Goal: Task Accomplishment & Management: Manage account settings

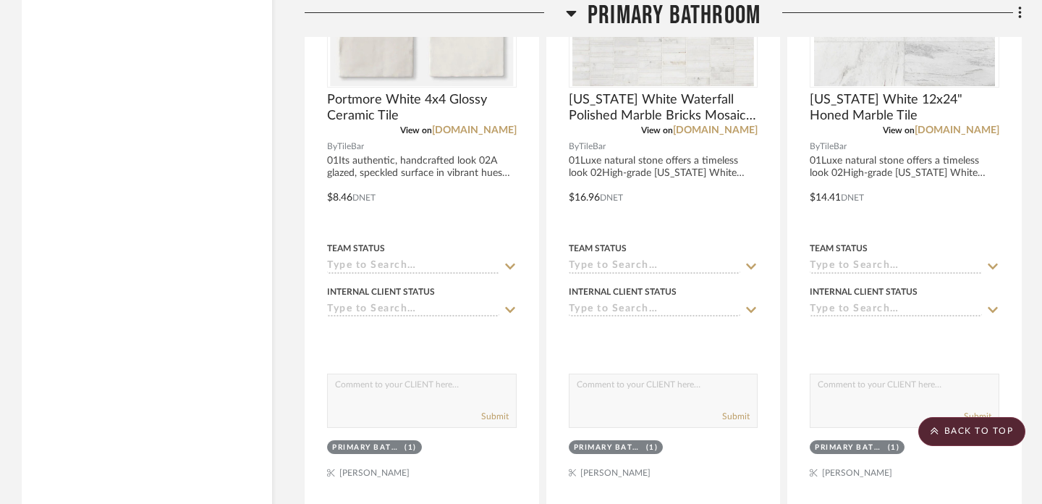
click at [570, 12] on icon at bounding box center [571, 14] width 10 height 6
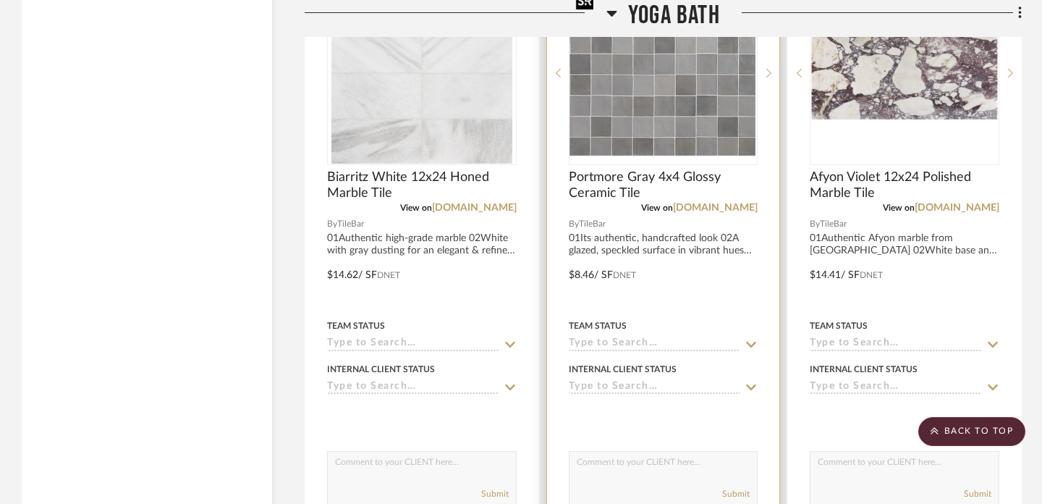
scroll to position [6165, 0]
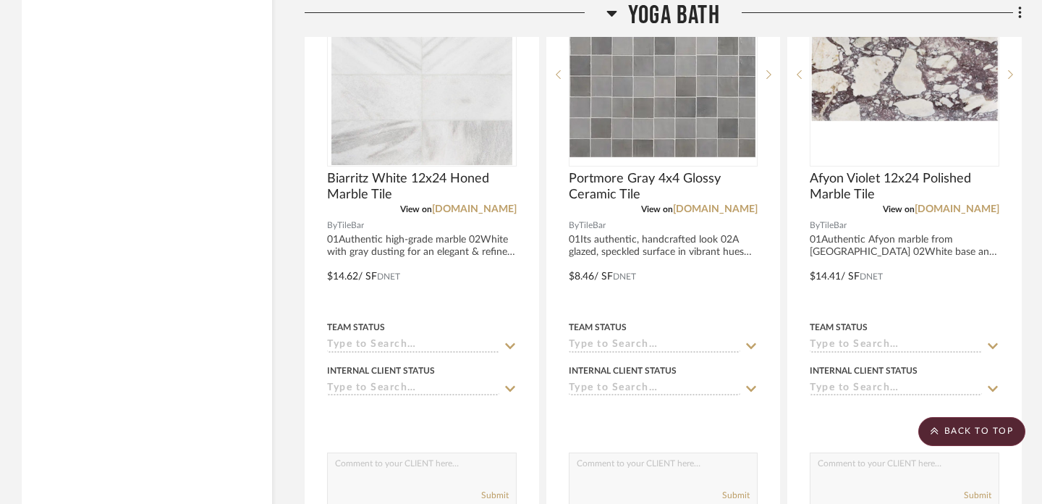
click at [613, 11] on icon at bounding box center [612, 14] width 10 height 6
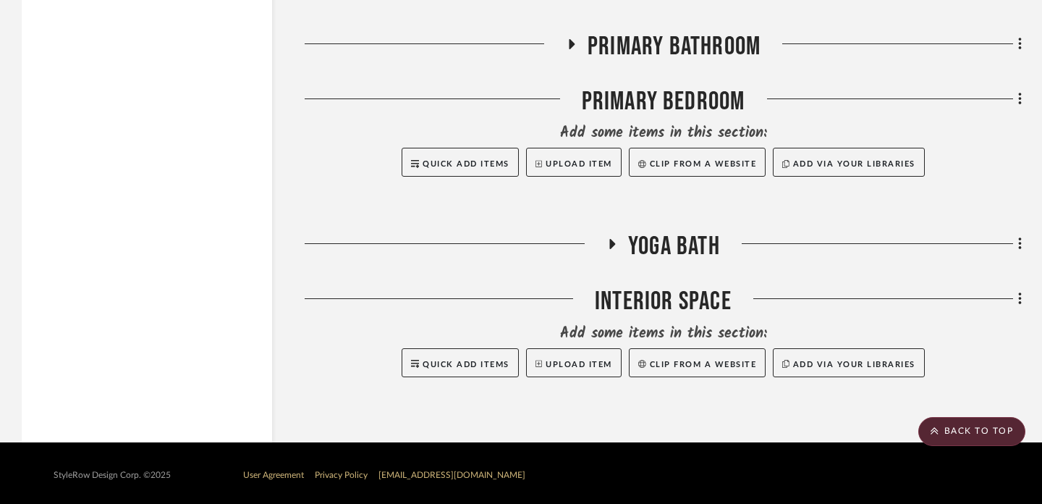
click at [620, 240] on h3 "Yoga Bath" at bounding box center [664, 246] width 114 height 31
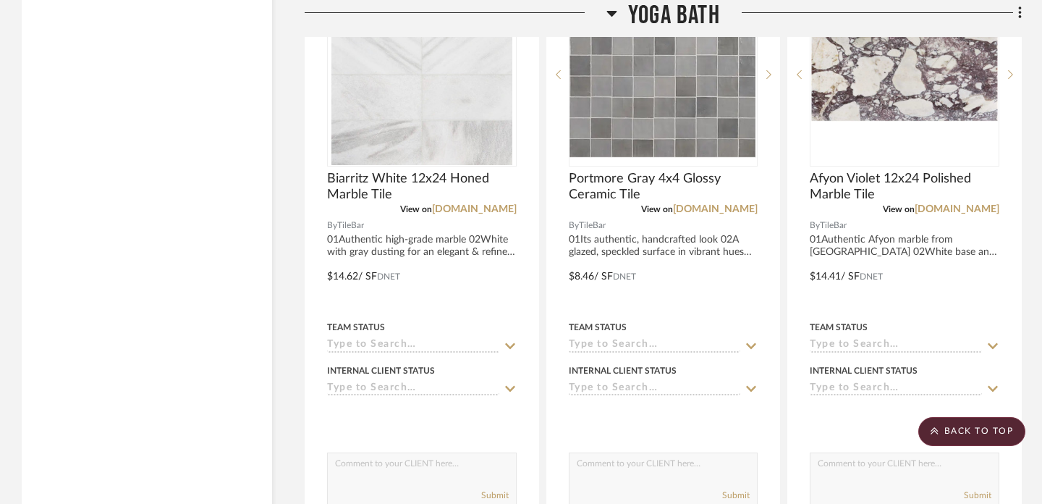
click at [611, 10] on icon at bounding box center [612, 12] width 11 height 17
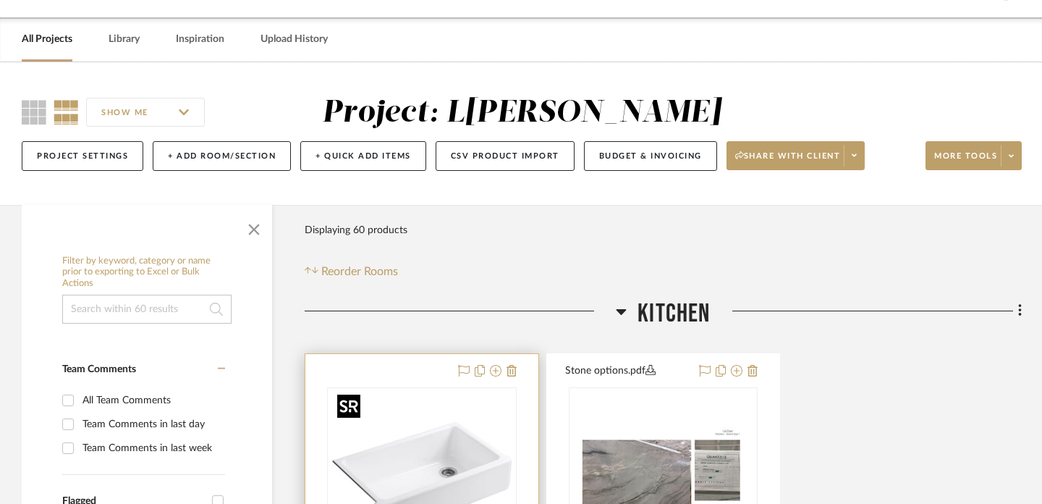
scroll to position [46, 0]
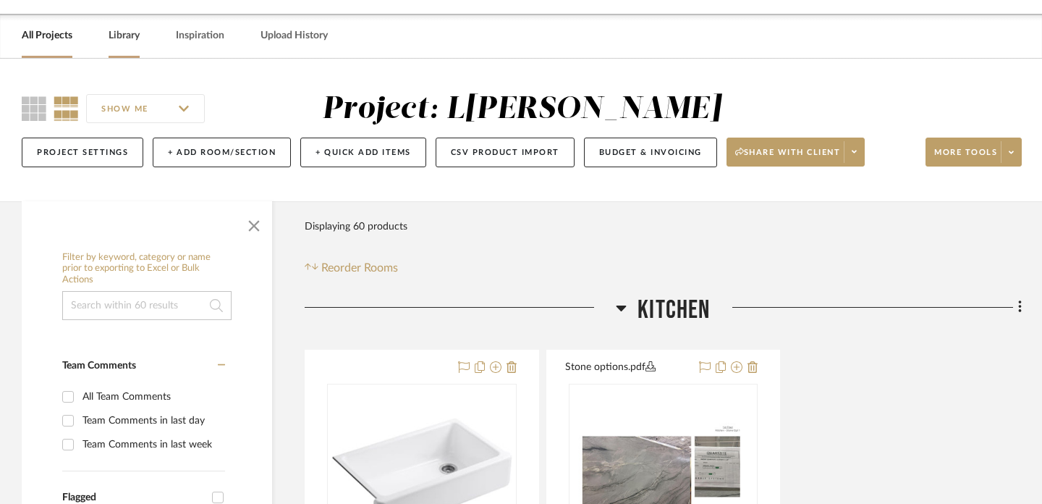
click at [122, 41] on link "Library" at bounding box center [124, 36] width 31 height 20
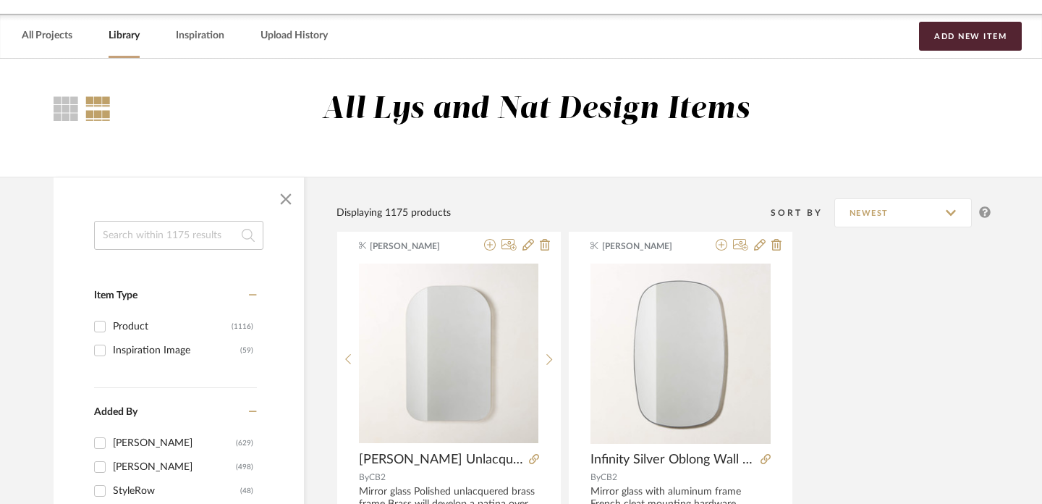
click at [169, 235] on input at bounding box center [178, 235] width 169 height 29
type input "sink"
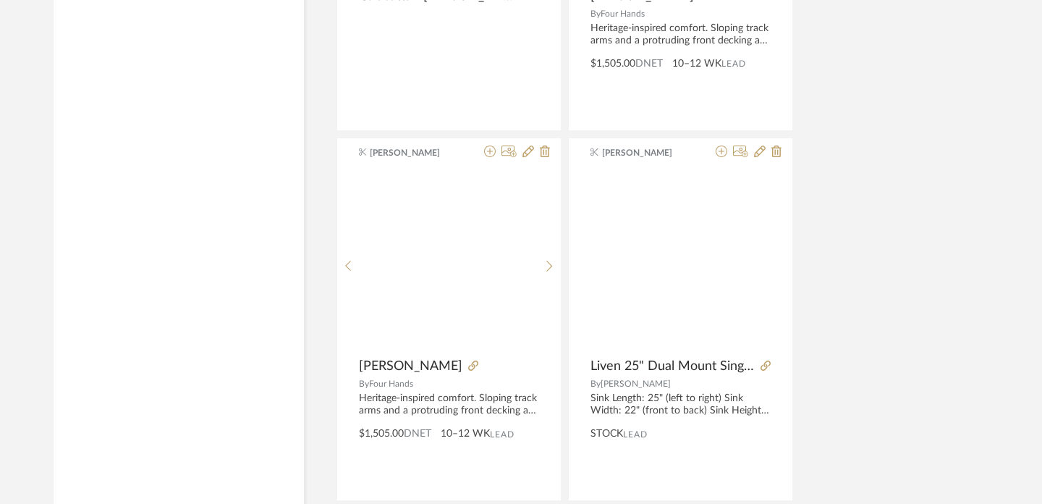
scroll to position [3211, 0]
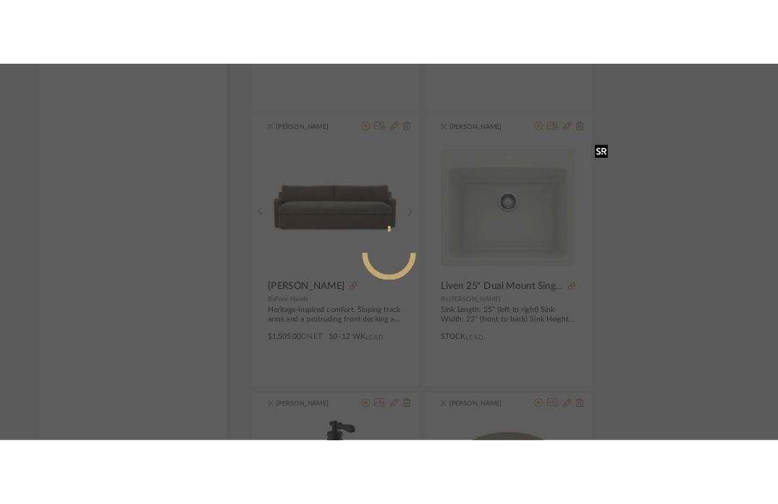
scroll to position [0, 0]
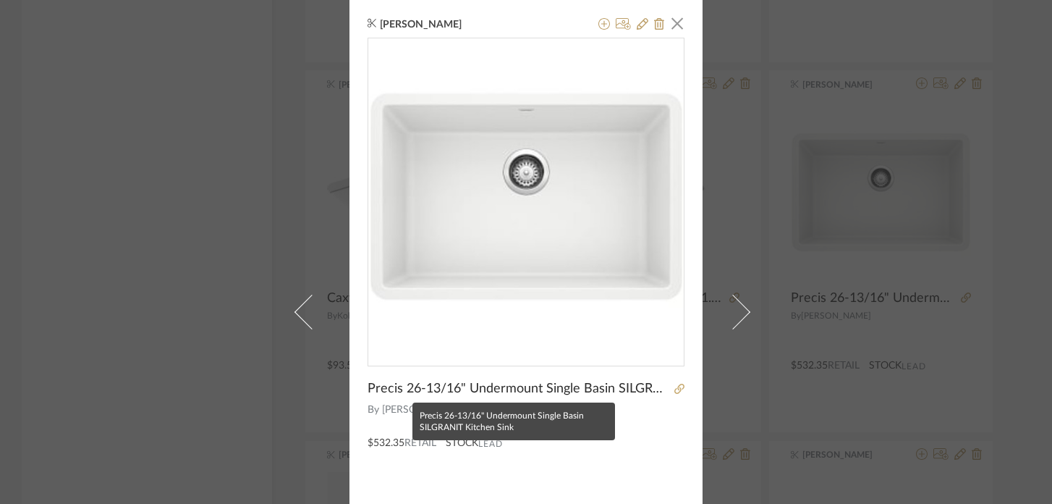
click at [443, 392] on span "Precis 26-13/16" Undermount Single Basin SILGRANIT Kitchen Sink" at bounding box center [519, 389] width 303 height 16
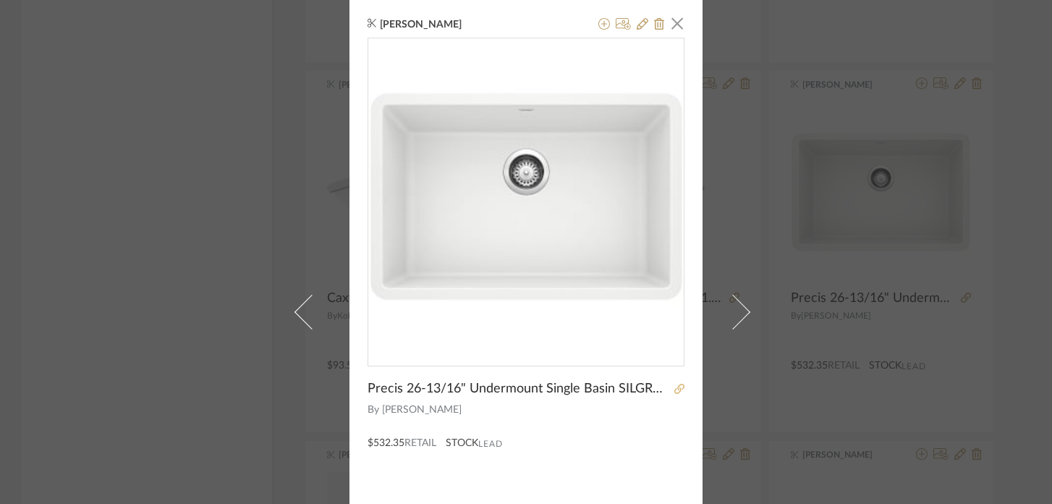
click at [675, 392] on icon at bounding box center [680, 389] width 10 height 10
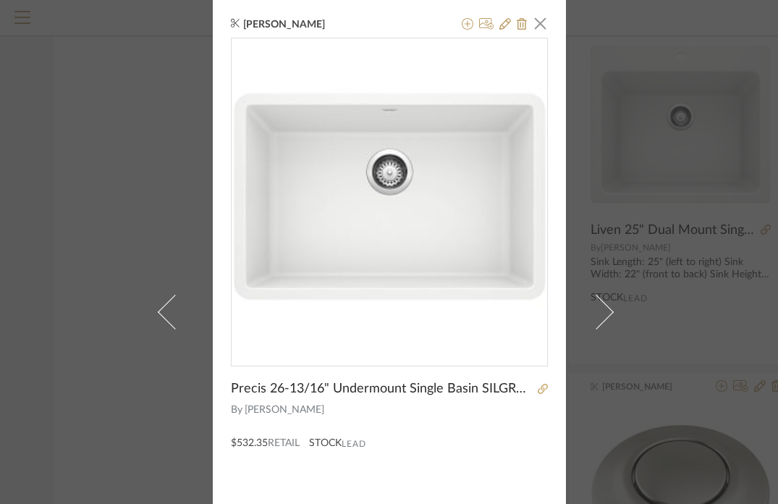
click at [132, 134] on div "[PERSON_NAME] × Precis 26-13/16" Undermount Single Basin SILGRANIT Kitchen Sink…" at bounding box center [389, 252] width 778 height 504
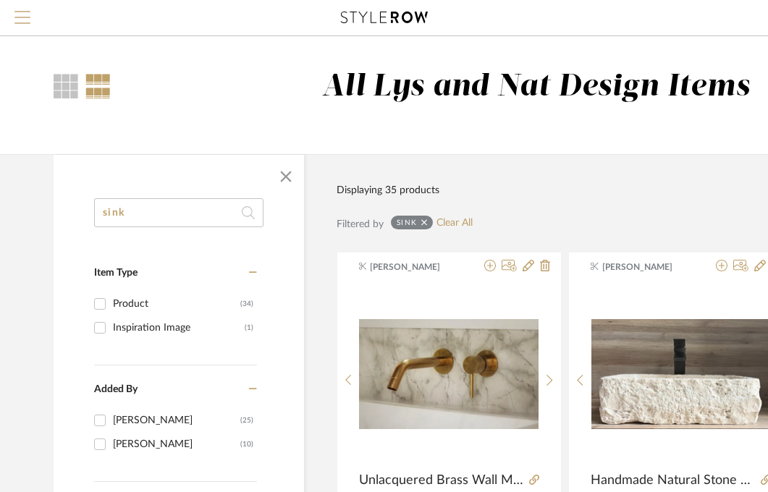
click at [20, 19] on span "Menu" at bounding box center [22, 22] width 16 height 22
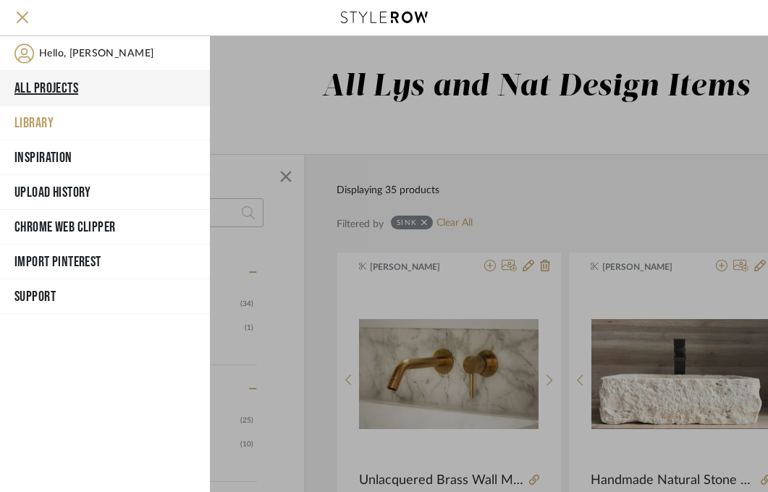
click at [72, 94] on button "All Projects" at bounding box center [105, 88] width 210 height 35
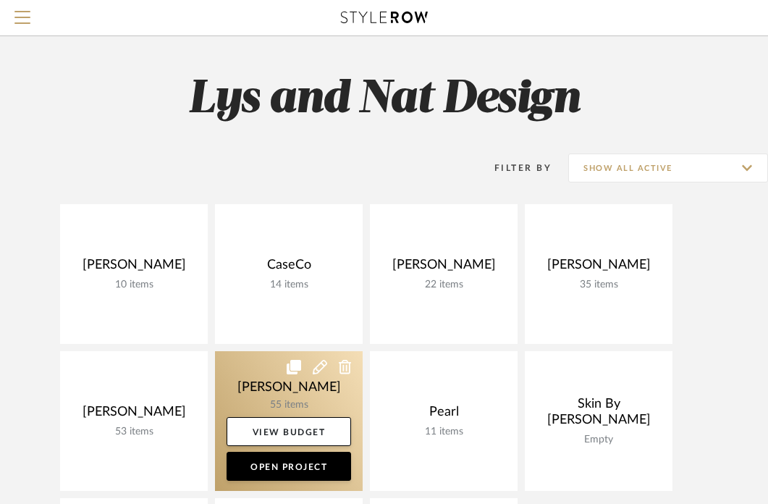
click at [229, 368] on link at bounding box center [289, 421] width 148 height 140
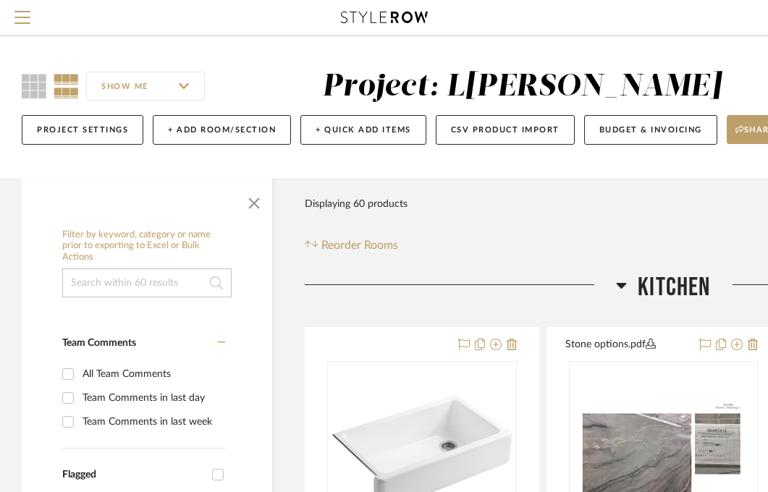
click at [620, 282] on icon at bounding box center [621, 284] width 11 height 17
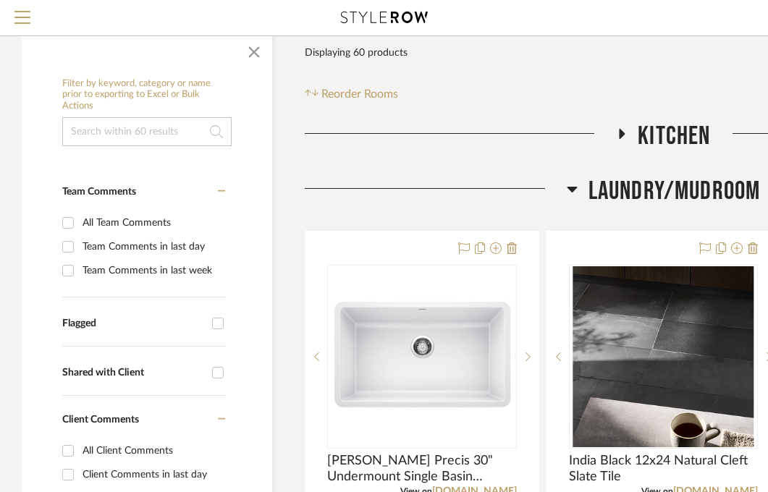
scroll to position [154, 0]
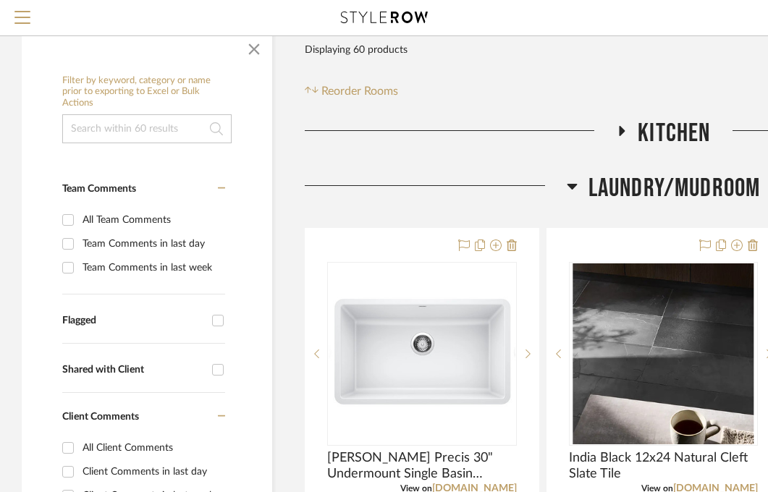
click at [570, 187] on icon at bounding box center [572, 187] width 10 height 6
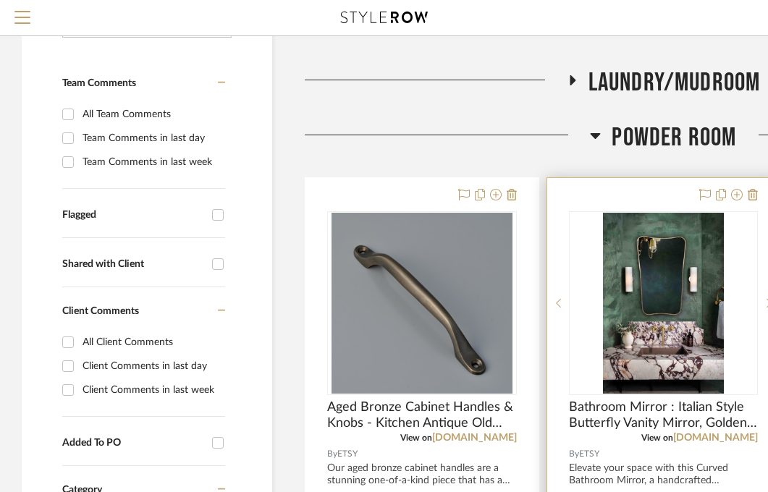
scroll to position [264, 0]
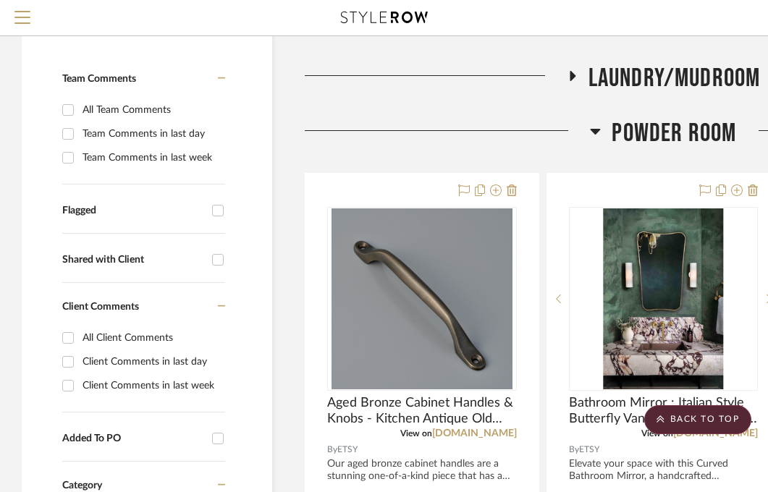
click at [596, 130] on icon at bounding box center [596, 132] width 10 height 6
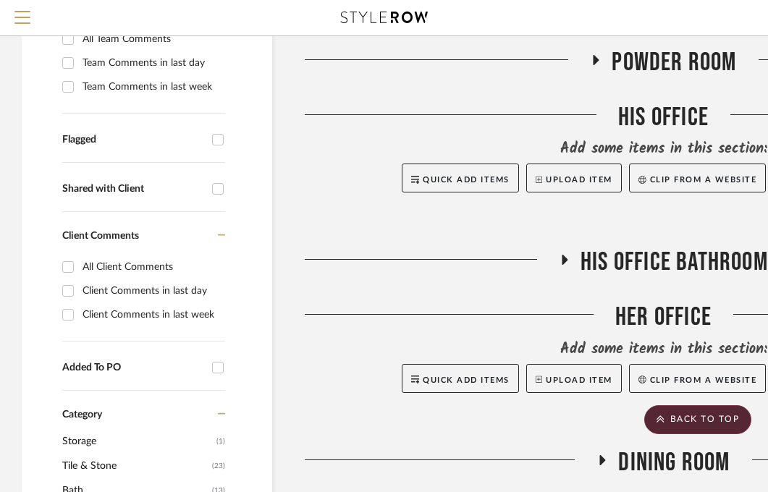
scroll to position [346, 0]
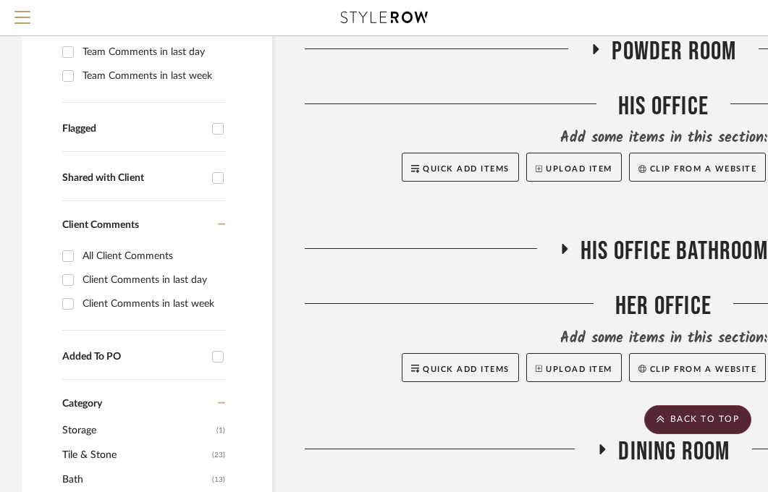
click at [563, 250] on icon at bounding box center [565, 249] width 6 height 10
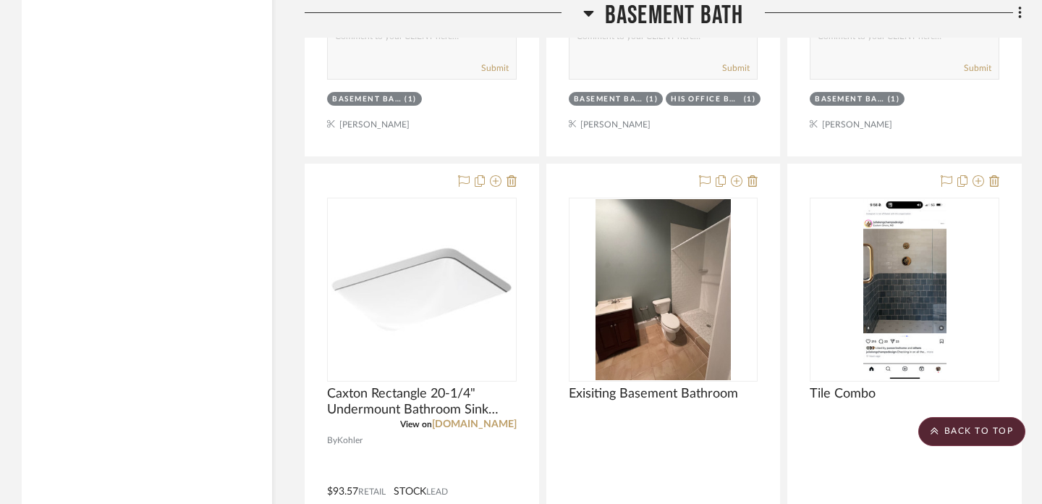
scroll to position [3109, 0]
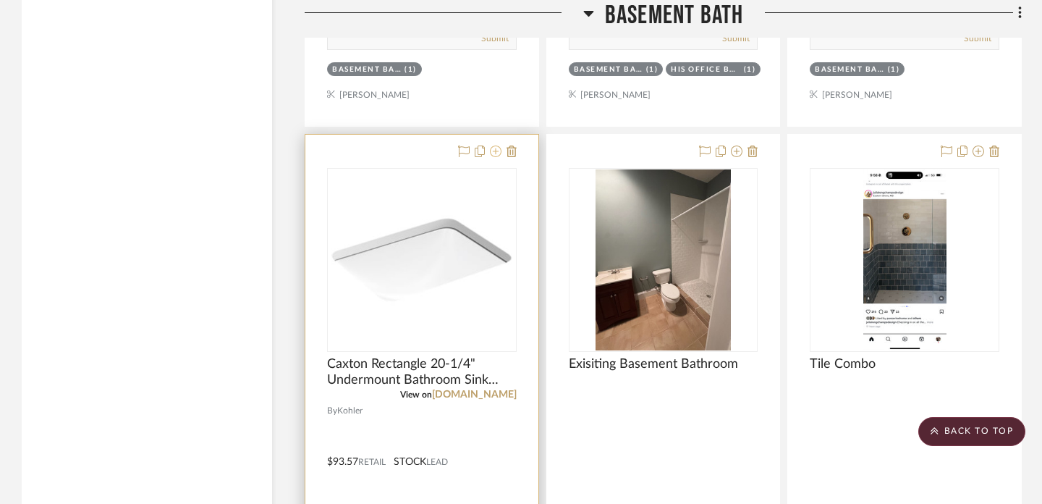
click at [496, 145] on icon at bounding box center [496, 151] width 12 height 12
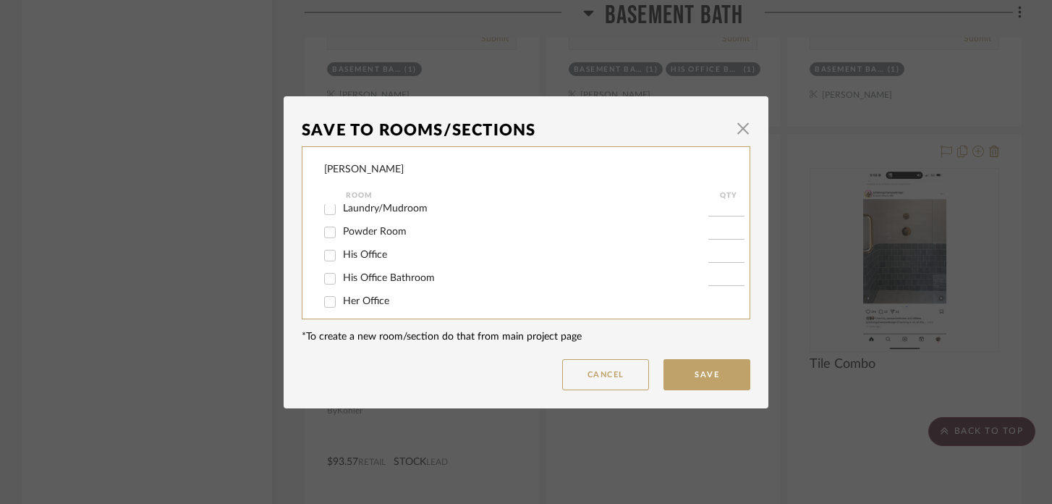
scroll to position [34, 0]
click at [369, 279] on span "His Office Bathroom" at bounding box center [389, 274] width 92 height 10
click at [342, 282] on input "His Office Bathroom" at bounding box center [329, 274] width 23 height 23
checkbox input "true"
type input "1"
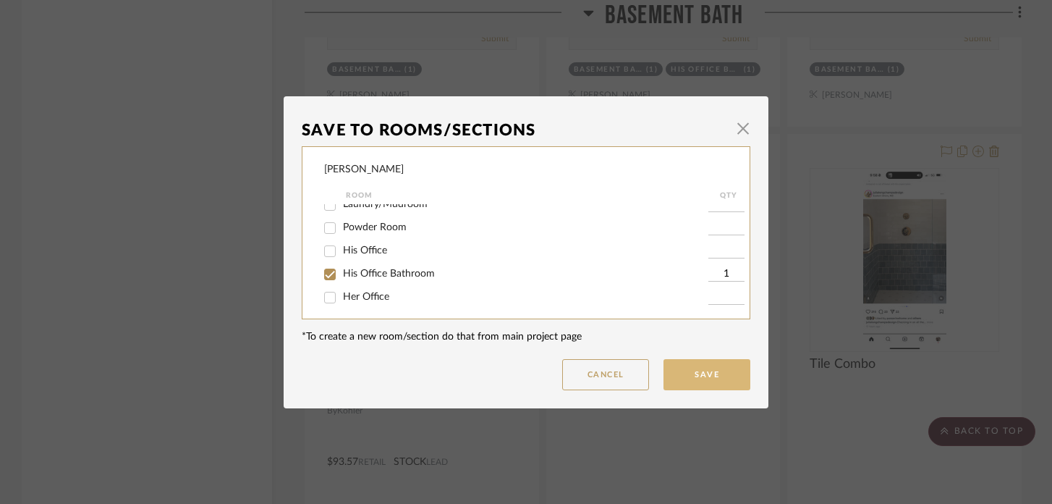
click at [673, 369] on button "Save" at bounding box center [707, 374] width 87 height 31
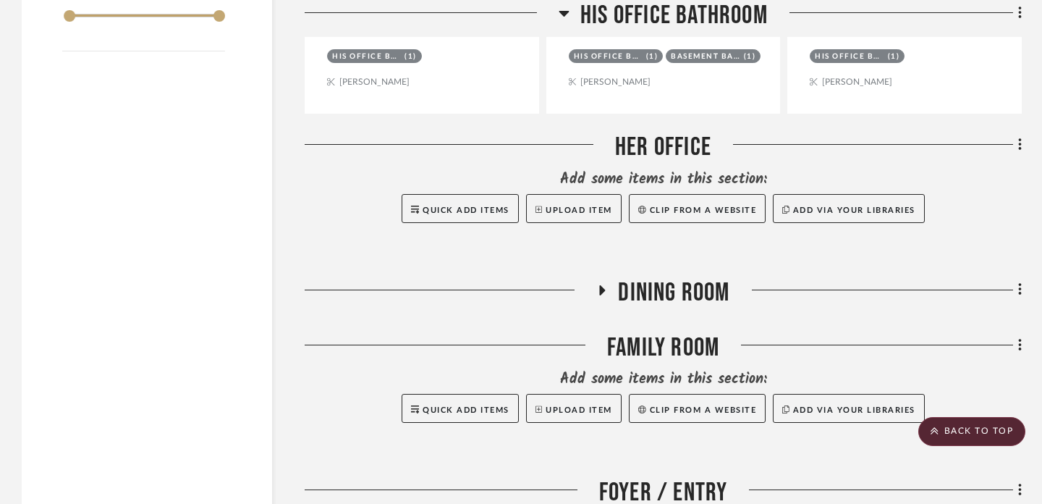
scroll to position [1870, 0]
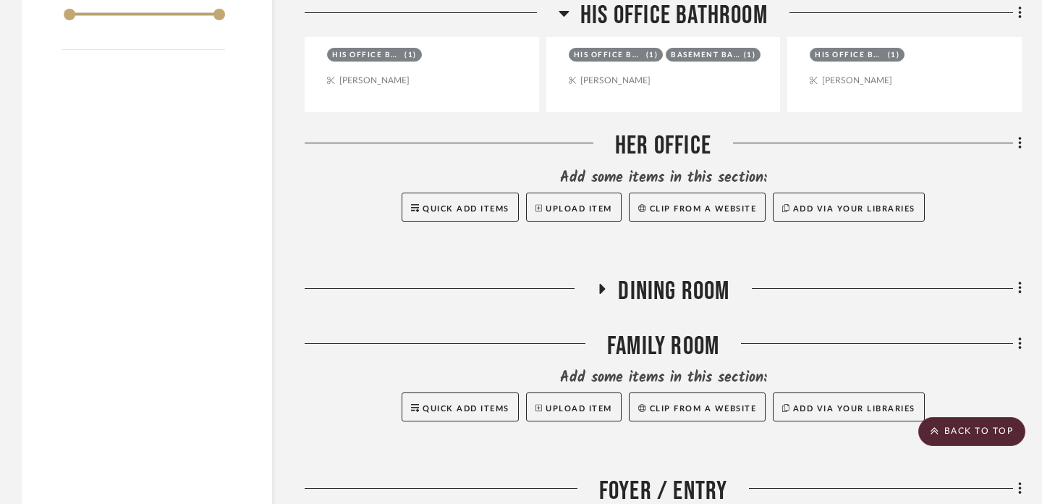
click at [601, 284] on icon at bounding box center [603, 289] width 6 height 10
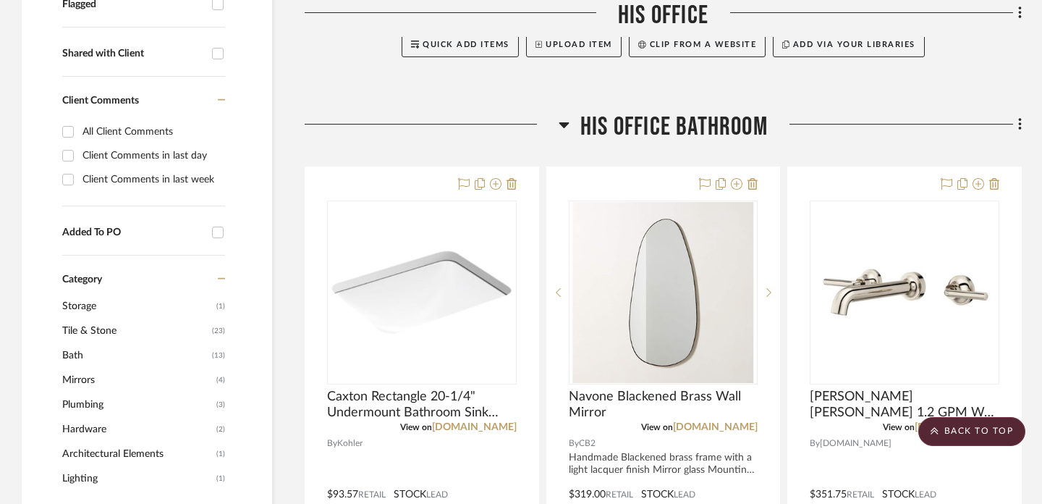
scroll to position [540, 0]
click at [561, 124] on icon at bounding box center [564, 124] width 10 height 6
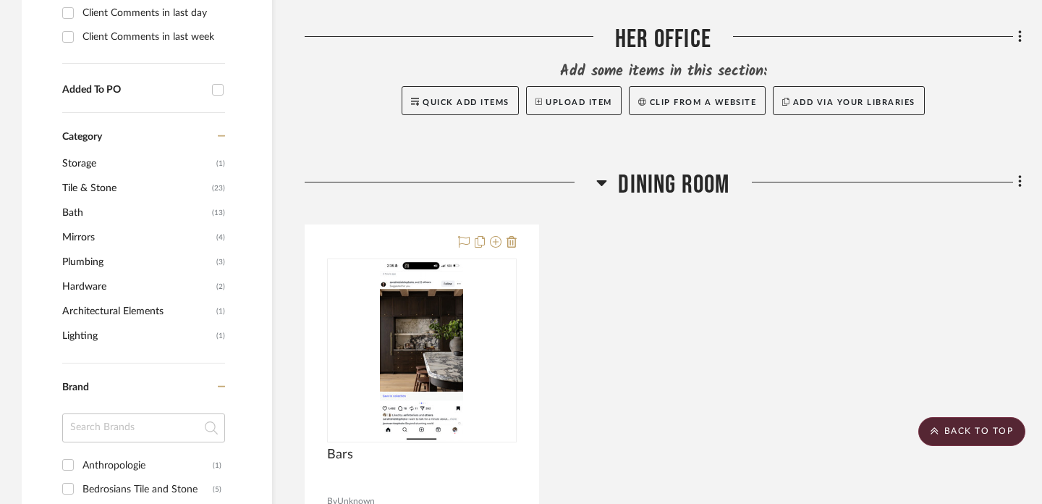
scroll to position [685, 0]
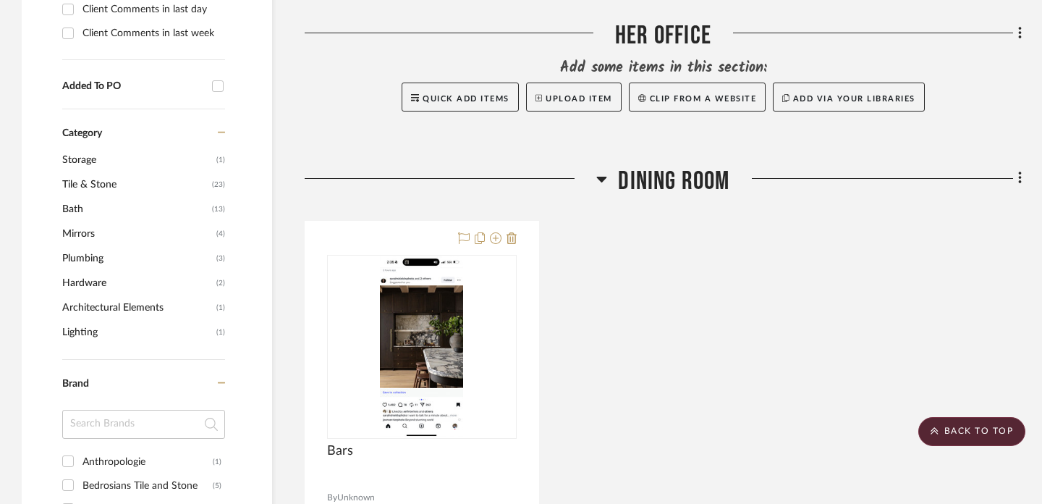
click at [600, 179] on icon at bounding box center [602, 180] width 10 height 6
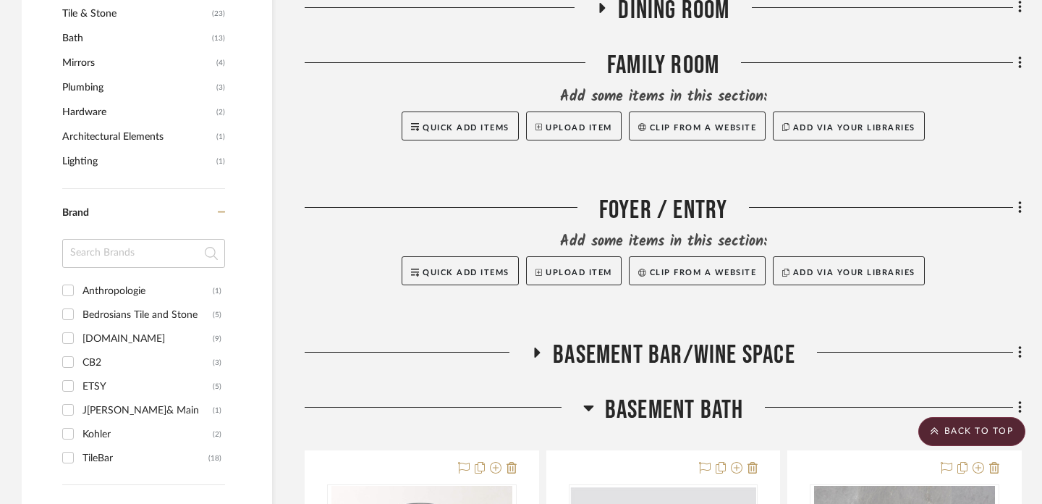
scroll to position [859, 0]
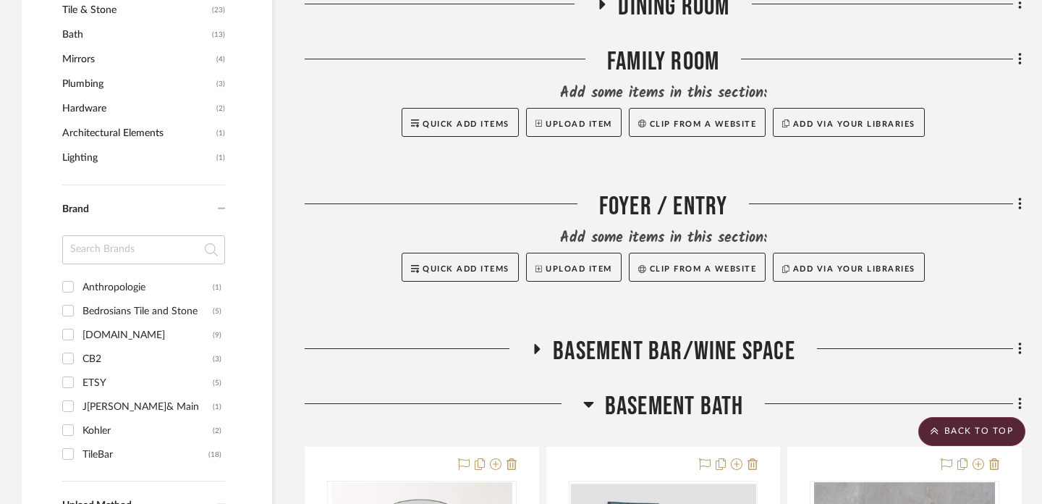
click at [538, 349] on icon at bounding box center [538, 349] width 6 height 10
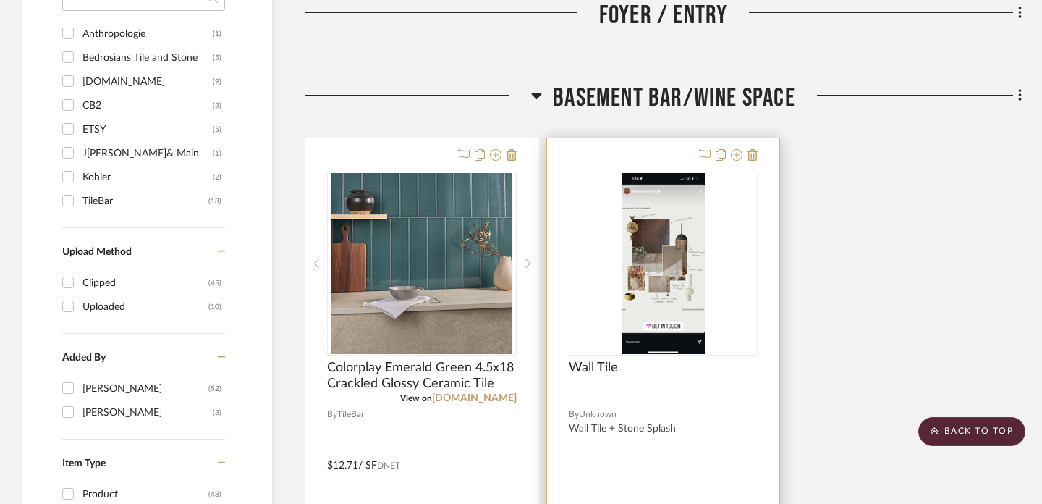
scroll to position [1115, 0]
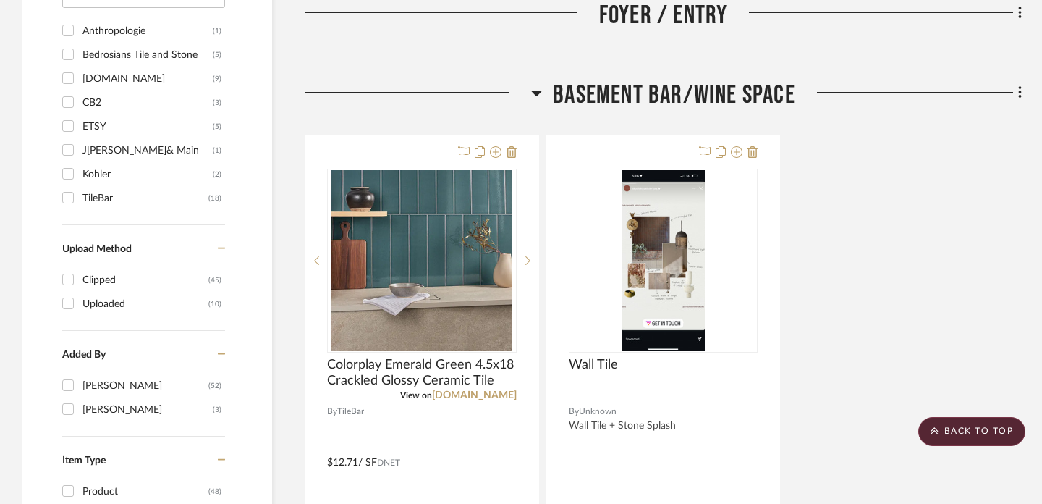
click at [537, 92] on icon at bounding box center [537, 93] width 10 height 6
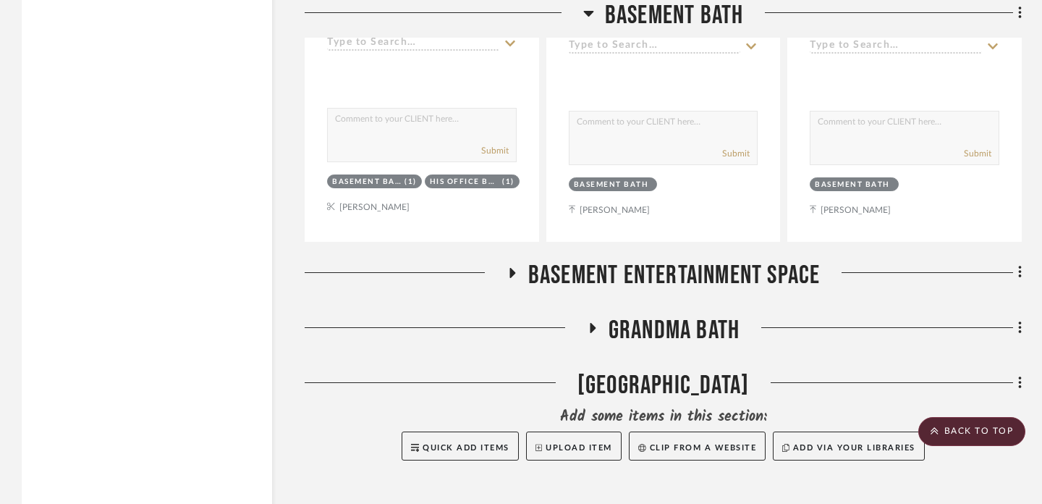
scroll to position [2349, 0]
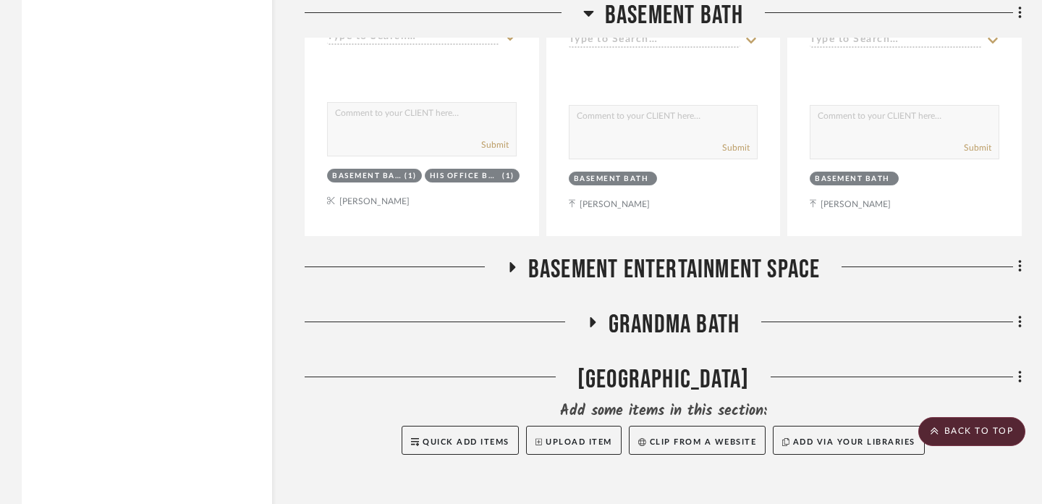
click at [510, 263] on icon at bounding box center [513, 267] width 6 height 10
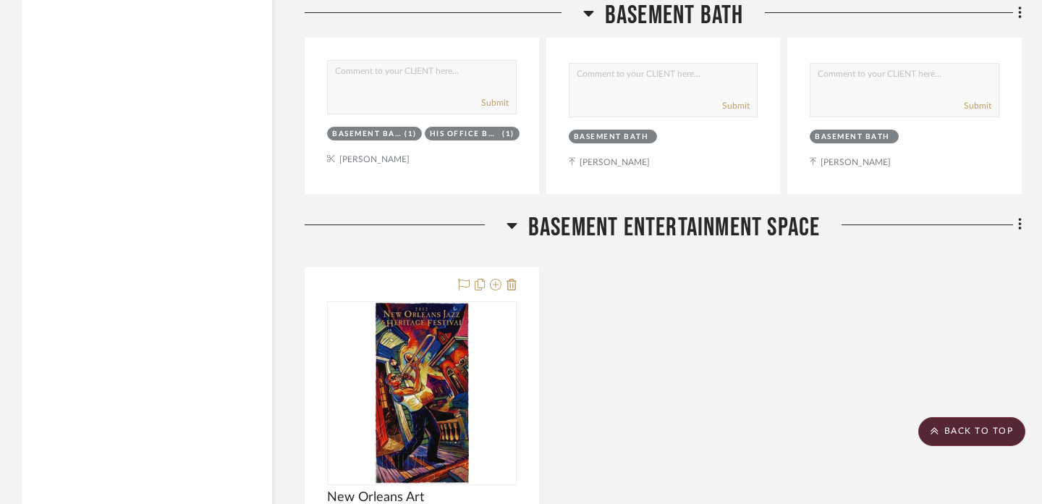
scroll to position [2397, 0]
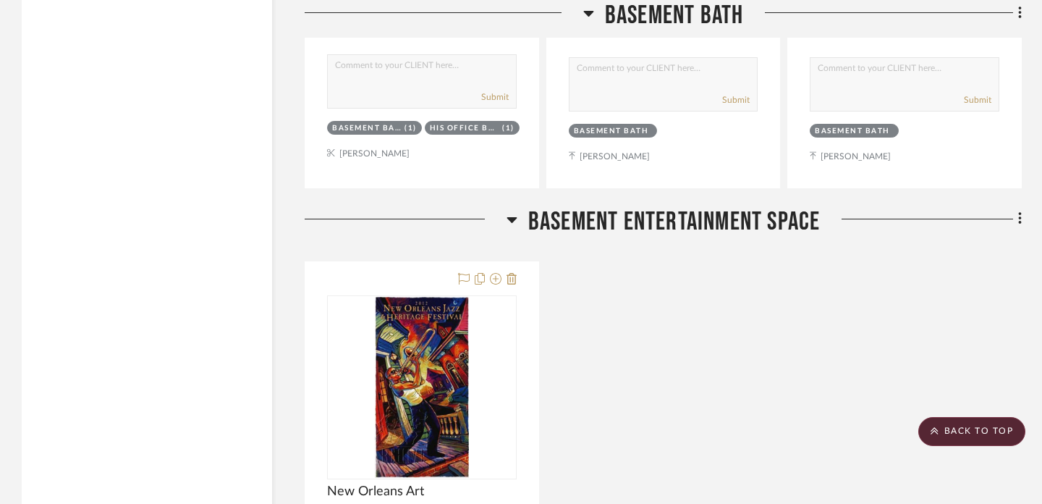
click at [507, 218] on icon at bounding box center [512, 219] width 11 height 17
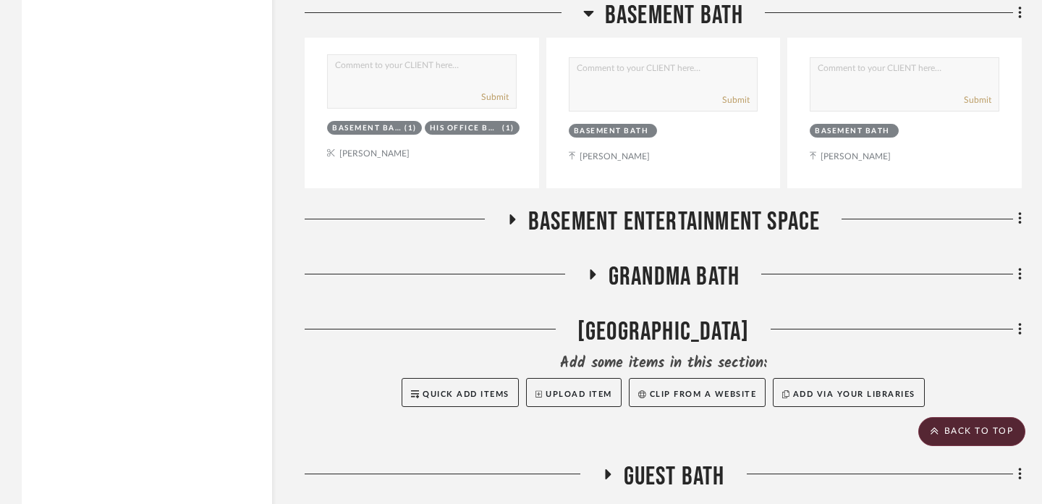
click at [589, 9] on icon at bounding box center [588, 12] width 11 height 17
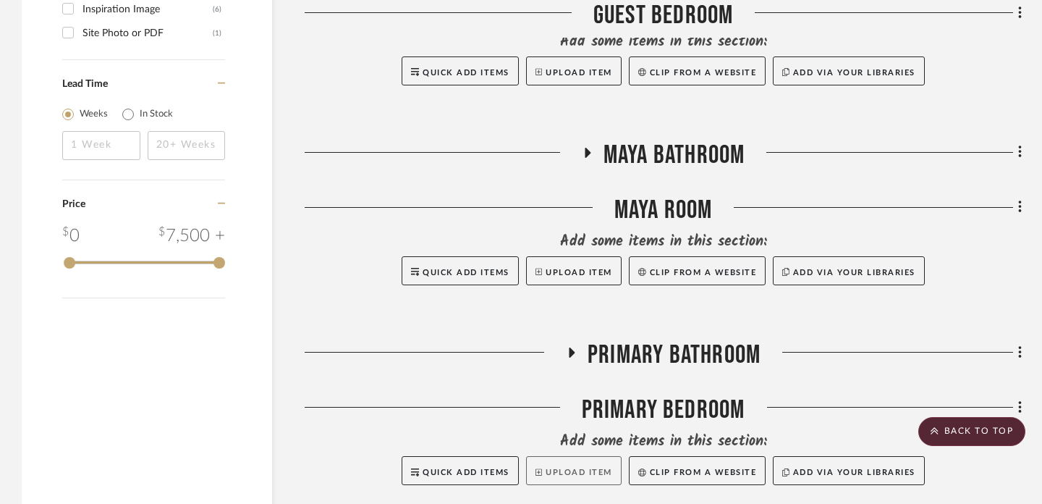
scroll to position [1615, 0]
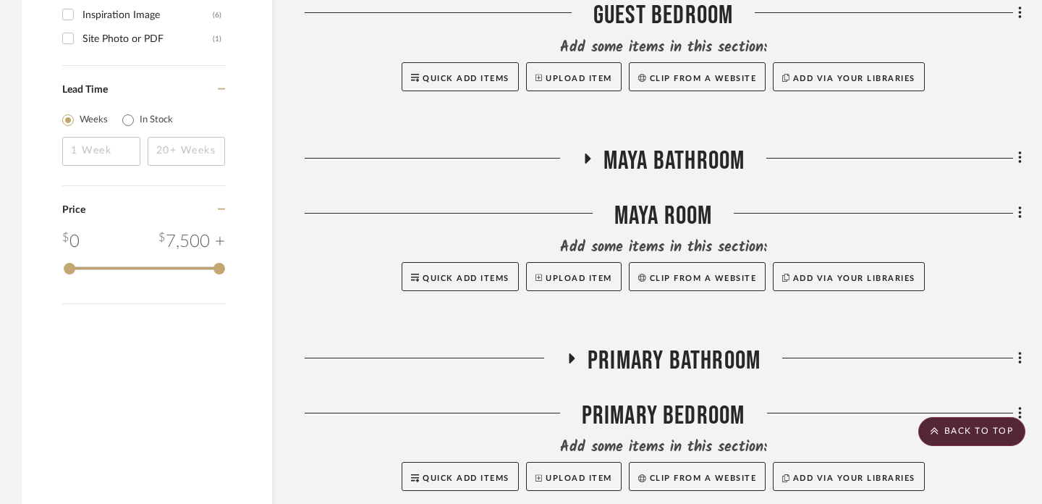
click at [586, 156] on icon at bounding box center [588, 158] width 6 height 10
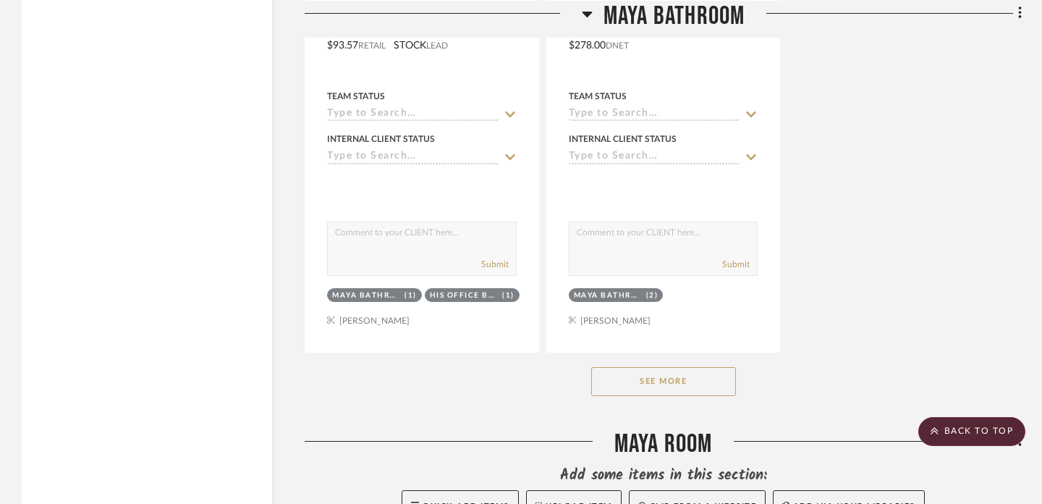
scroll to position [3385, 0]
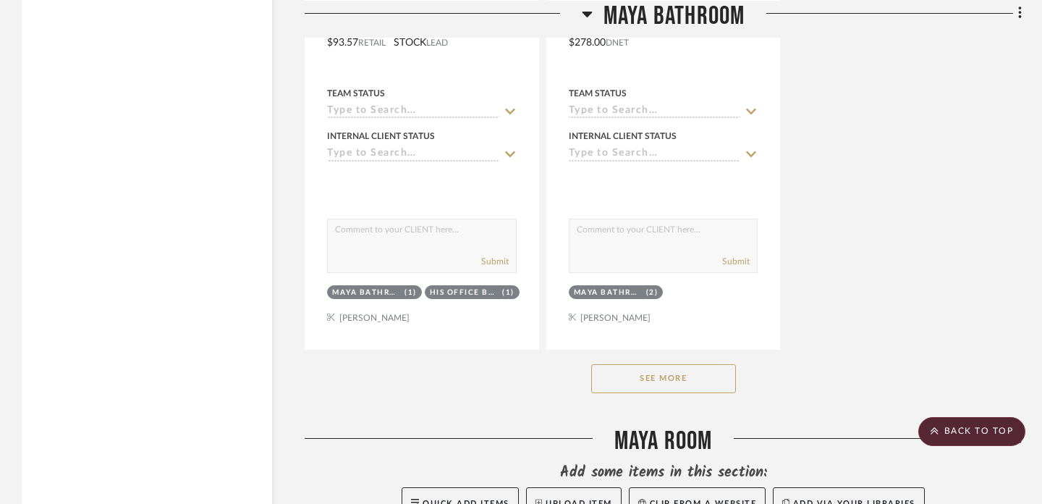
click at [635, 373] on button "See More" at bounding box center [663, 378] width 145 height 29
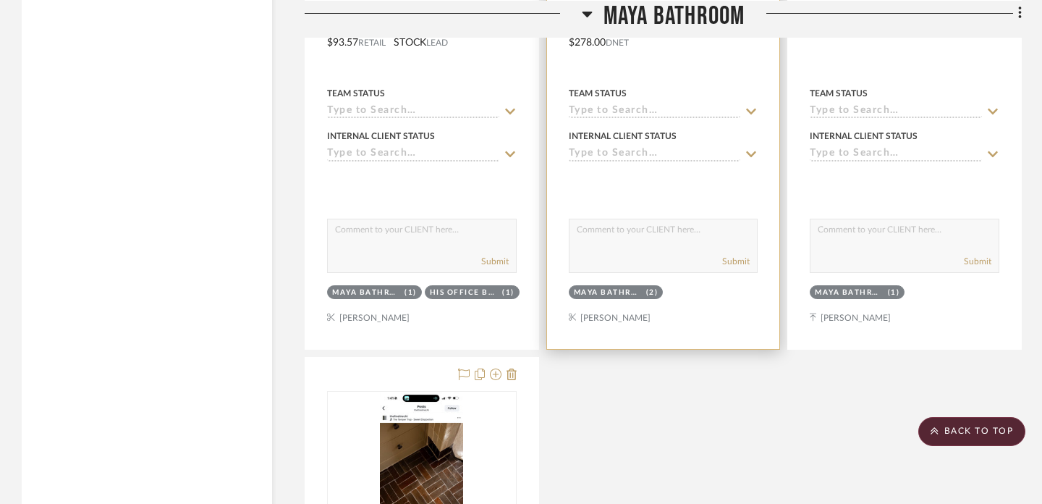
scroll to position [3374, 0]
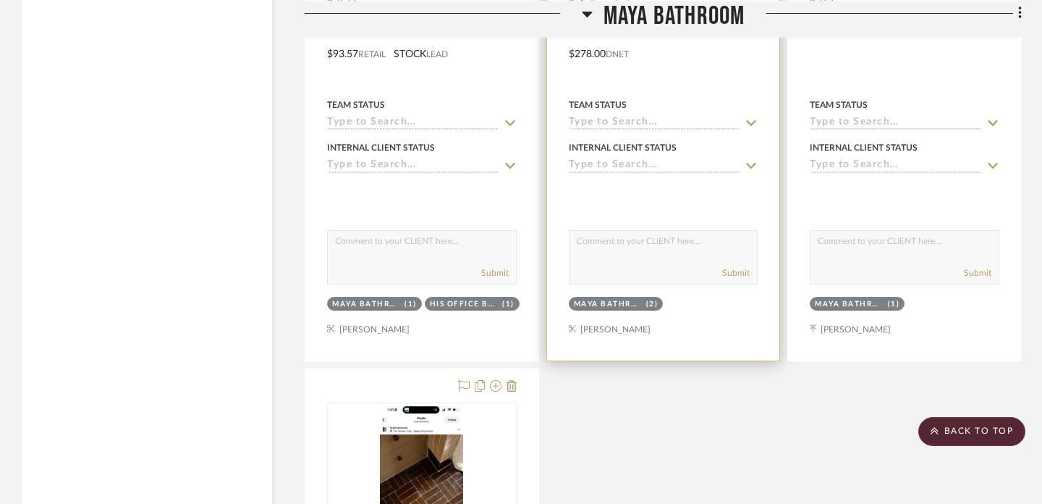
click at [650, 303] on div "(2)" at bounding box center [652, 304] width 12 height 11
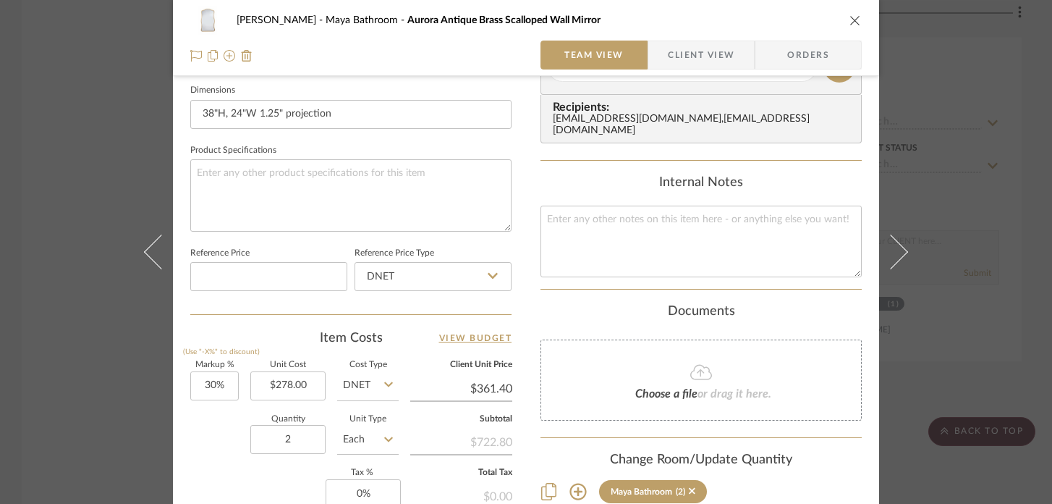
scroll to position [720, 0]
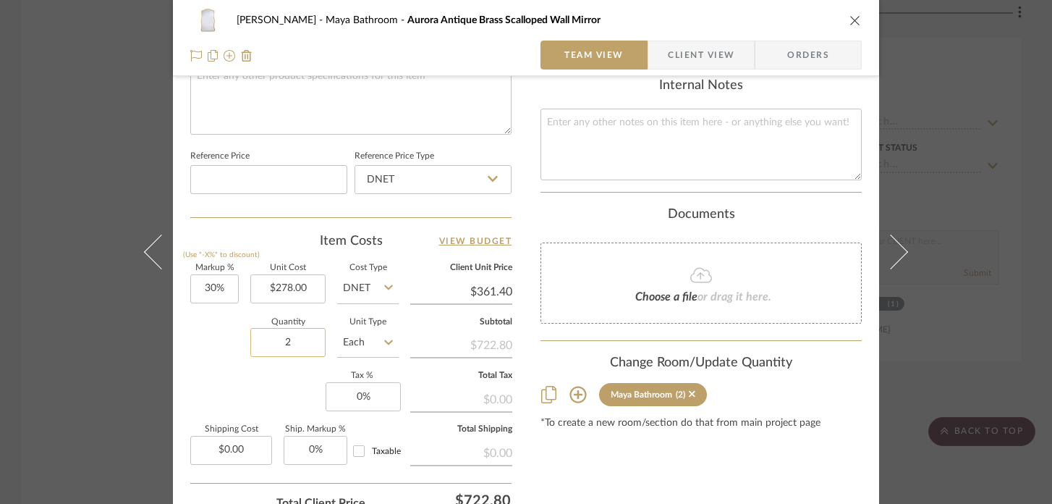
drag, startPoint x: 276, startPoint y: 339, endPoint x: 292, endPoint y: 339, distance: 15.9
click at [292, 339] on input "2" at bounding box center [287, 342] width 75 height 29
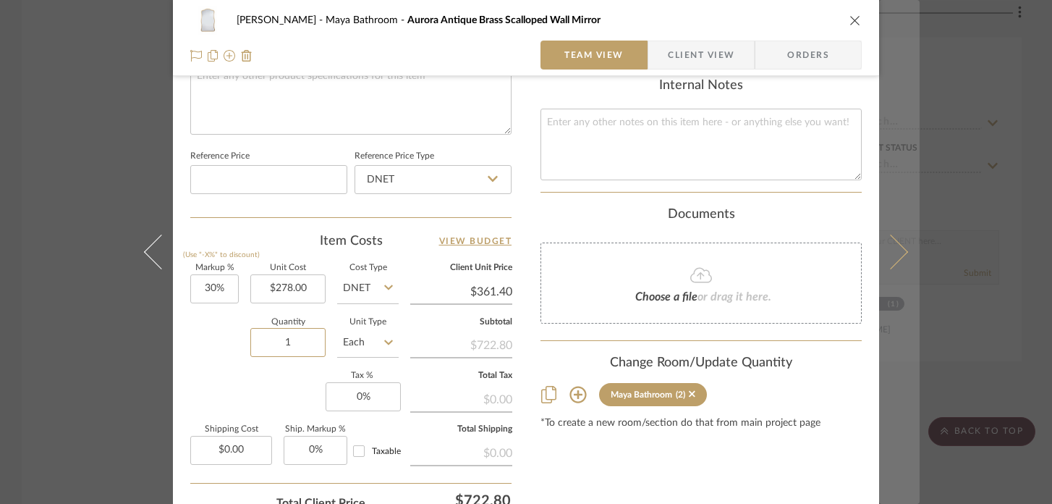
type input "1"
click at [899, 257] on button at bounding box center [899, 252] width 41 height 504
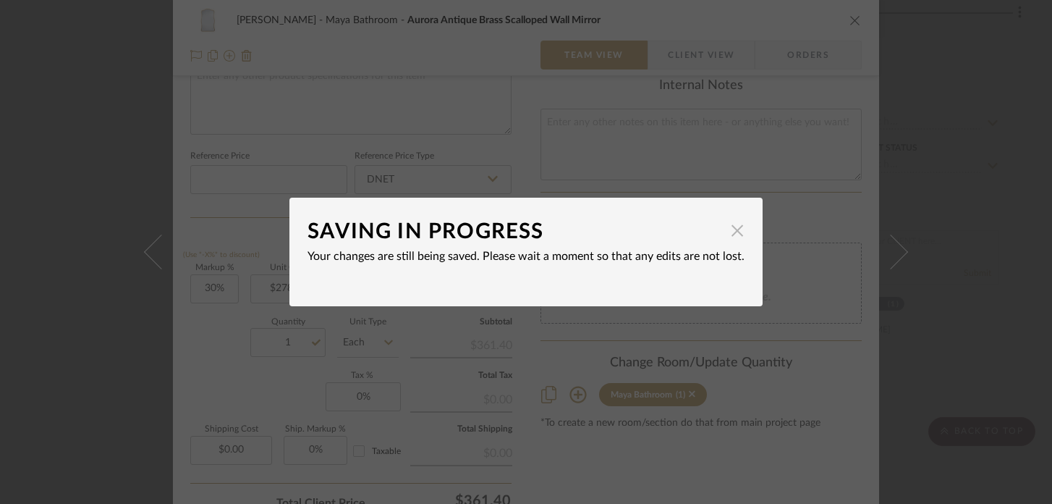
click at [727, 235] on span "button" at bounding box center [737, 230] width 29 height 29
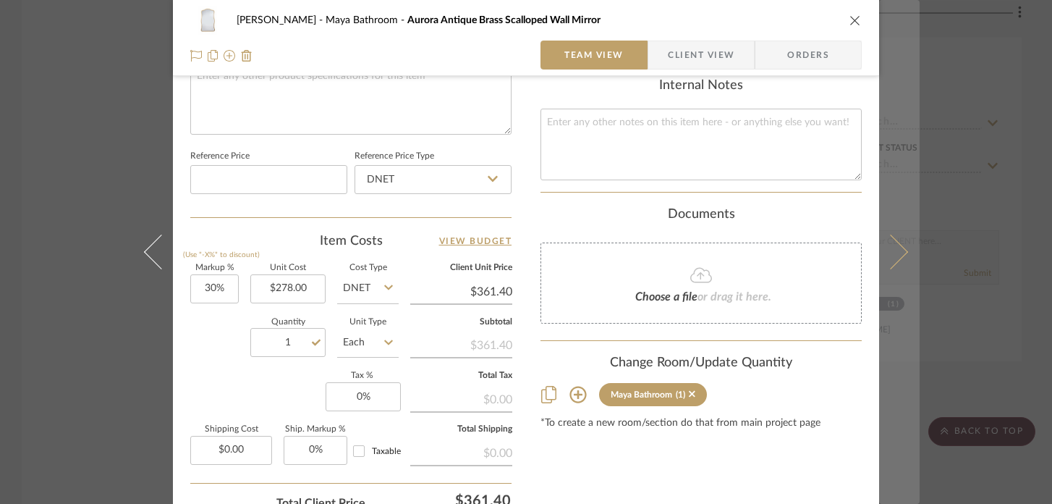
click at [897, 249] on icon at bounding box center [891, 252] width 35 height 35
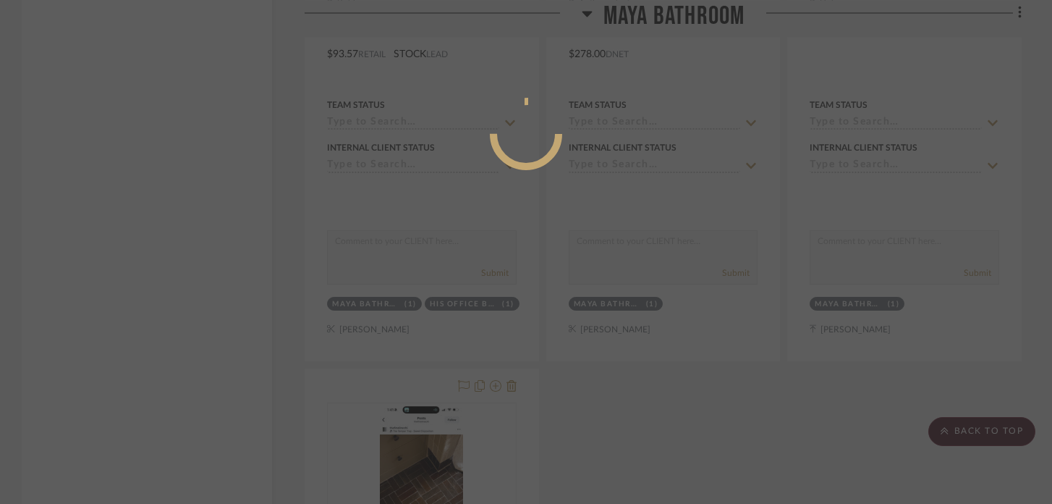
click at [852, 410] on div at bounding box center [526, 252] width 1052 height 504
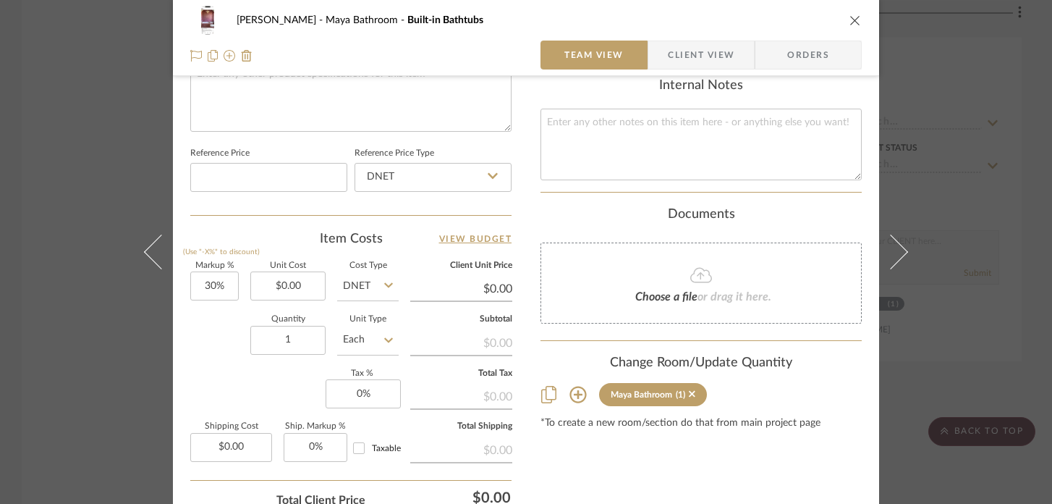
click at [942, 373] on div "[PERSON_NAME] Bathroom Built-in Bathtubs Team View Client View Orders Team-Faci…" at bounding box center [526, 252] width 1052 height 504
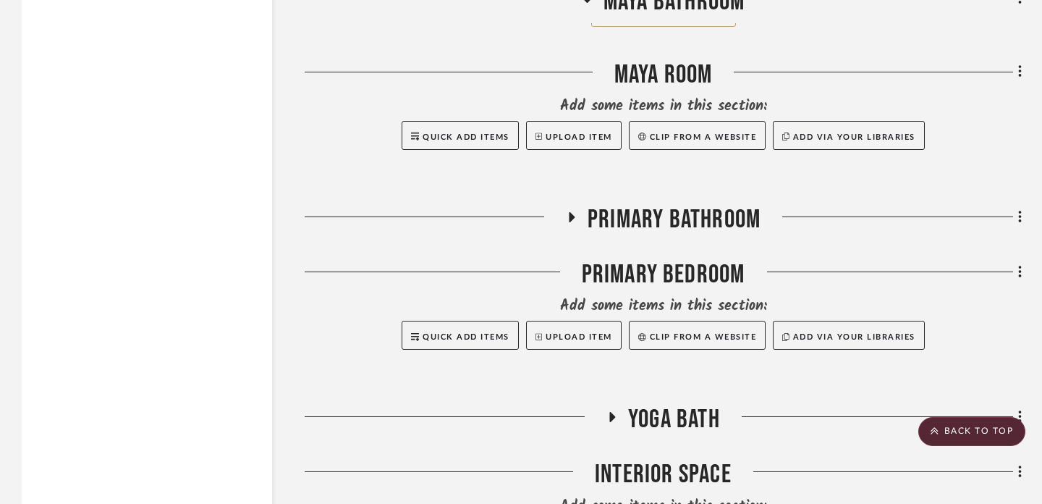
scroll to position [4399, 0]
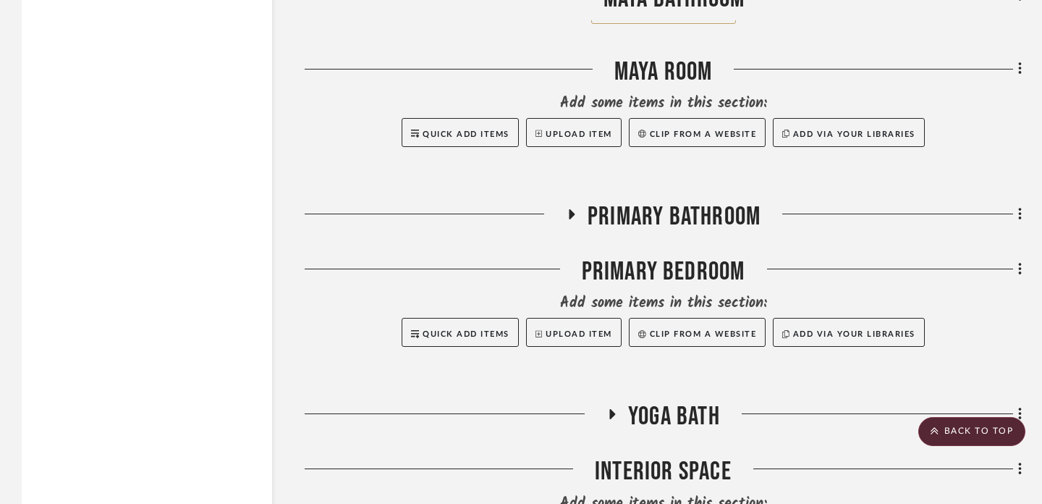
click at [570, 209] on icon at bounding box center [572, 214] width 6 height 10
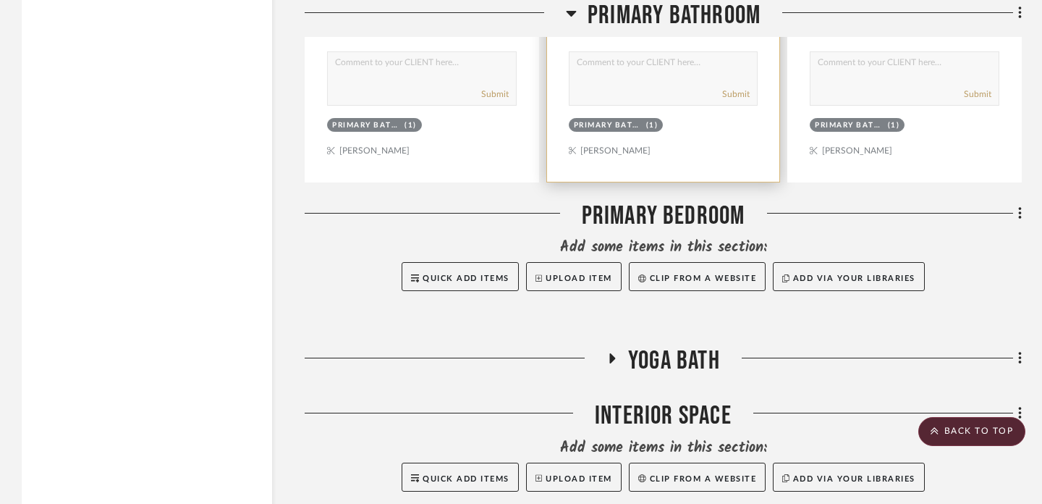
scroll to position [5171, 0]
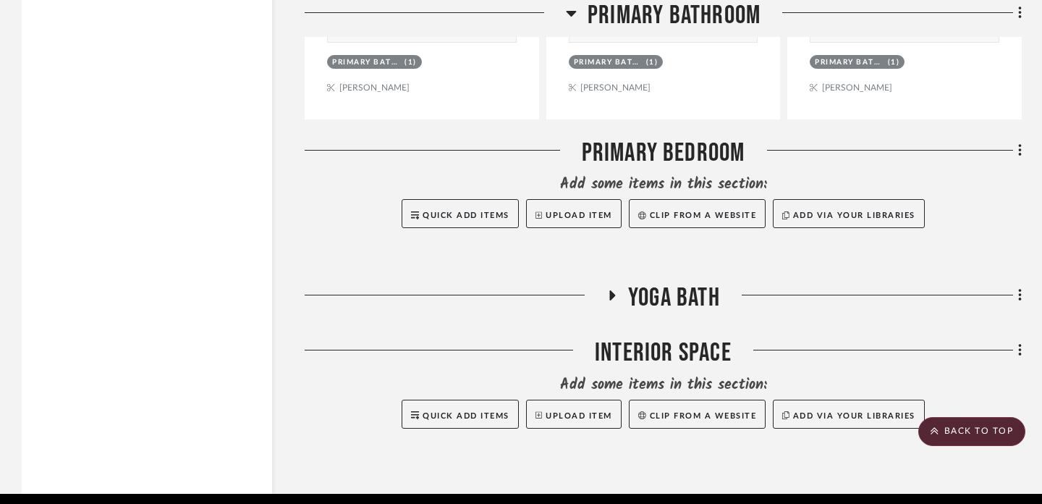
click at [610, 290] on icon at bounding box center [613, 295] width 6 height 10
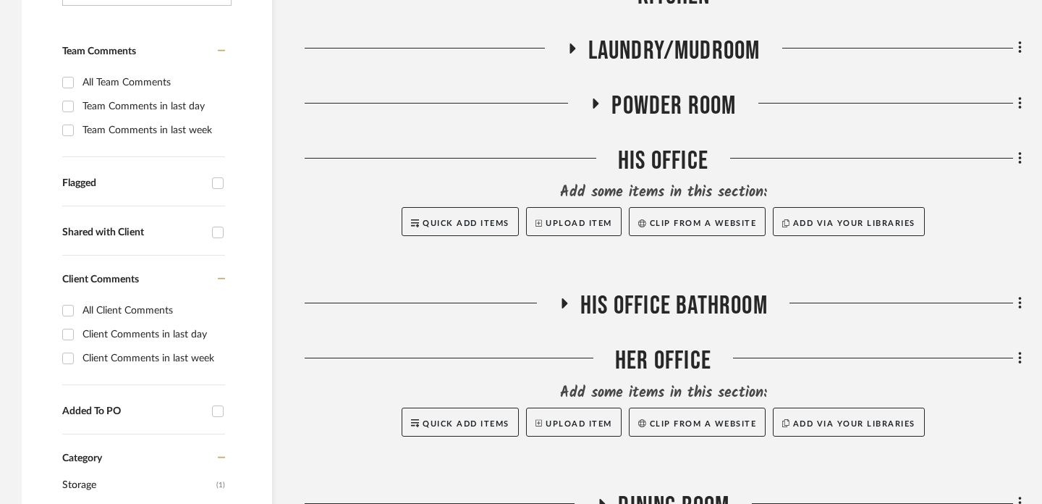
scroll to position [363, 0]
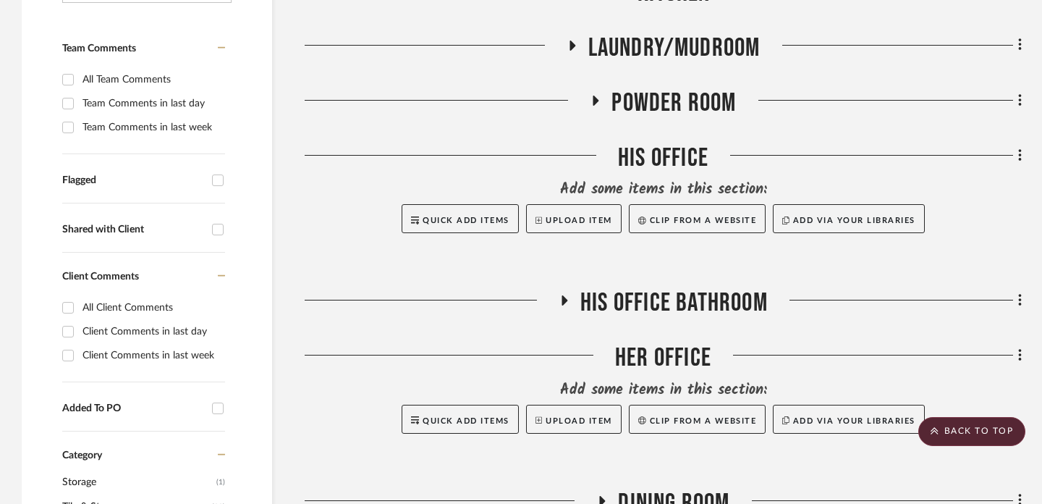
click at [600, 101] on icon at bounding box center [595, 100] width 17 height 11
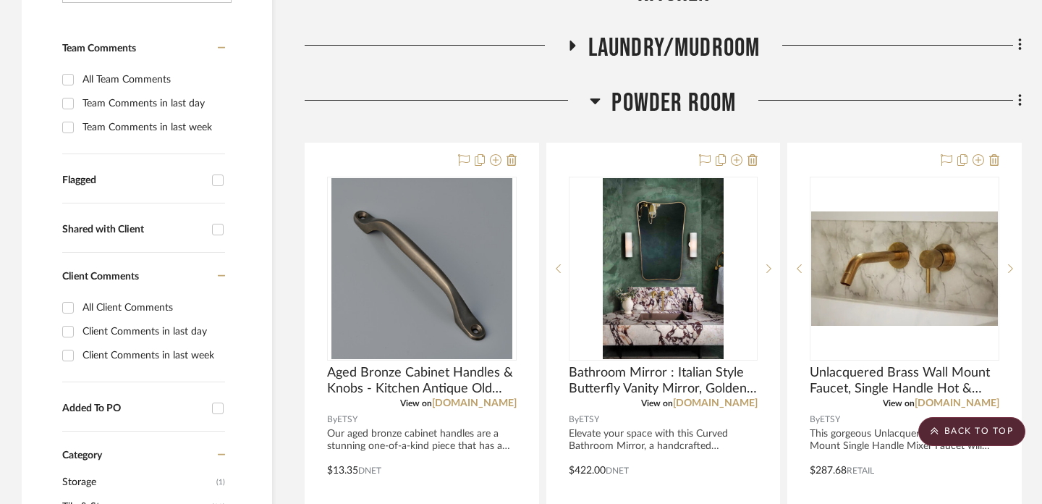
click at [600, 101] on icon at bounding box center [595, 100] width 11 height 17
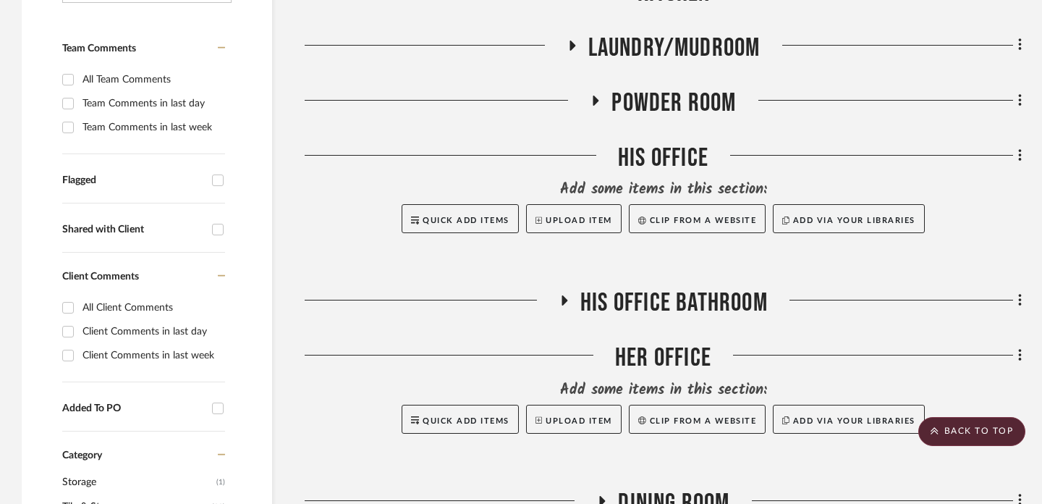
click at [562, 301] on icon at bounding box center [565, 300] width 6 height 10
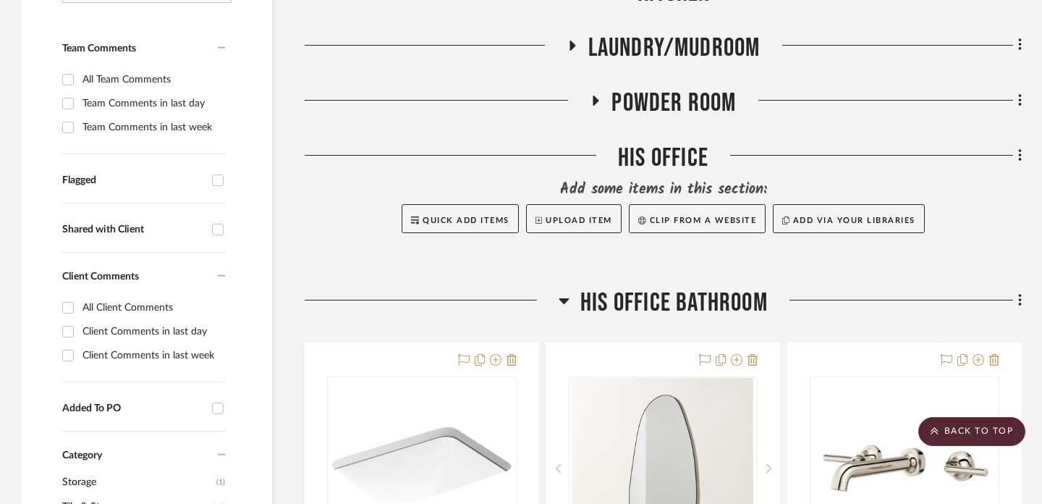
click at [568, 301] on icon at bounding box center [564, 300] width 11 height 17
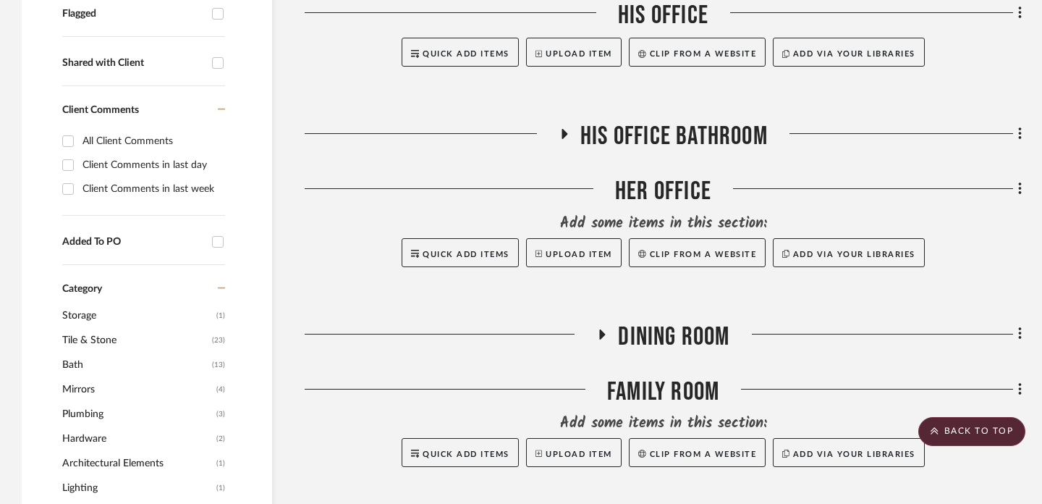
scroll to position [532, 0]
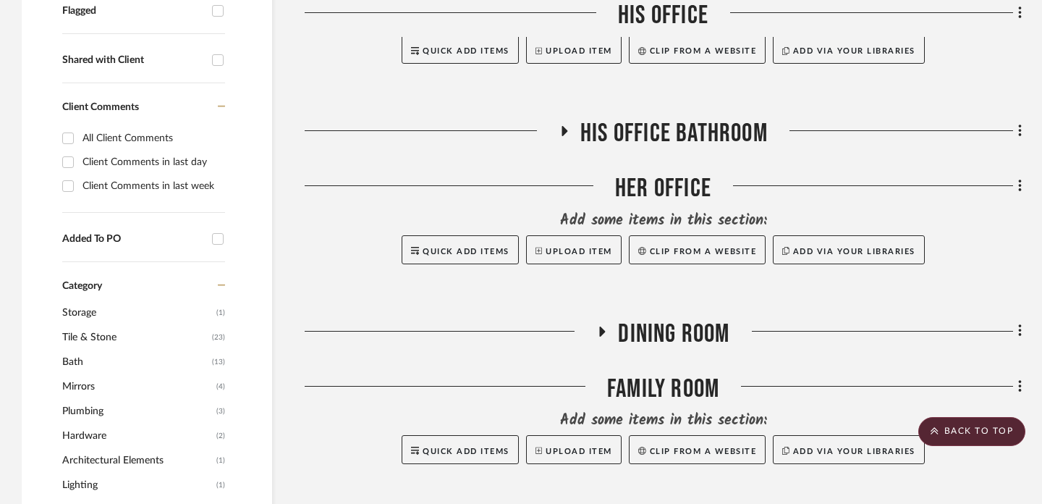
click at [601, 329] on icon at bounding box center [603, 331] width 6 height 10
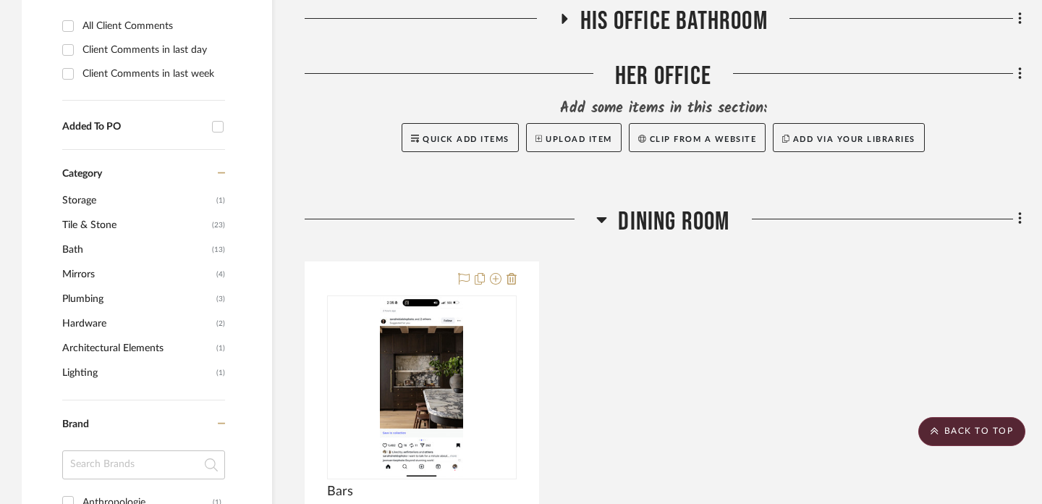
scroll to position [645, 0]
click at [601, 214] on icon at bounding box center [601, 218] width 11 height 17
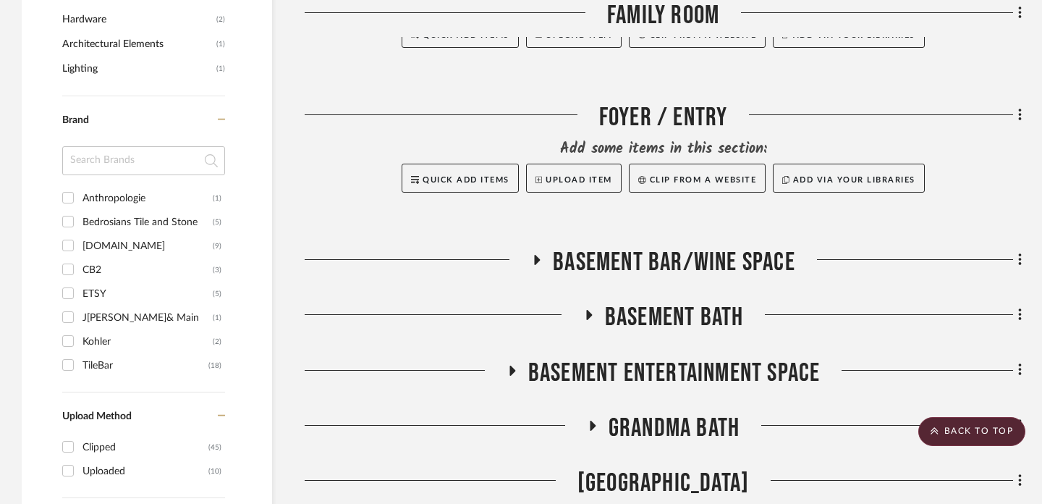
scroll to position [994, 0]
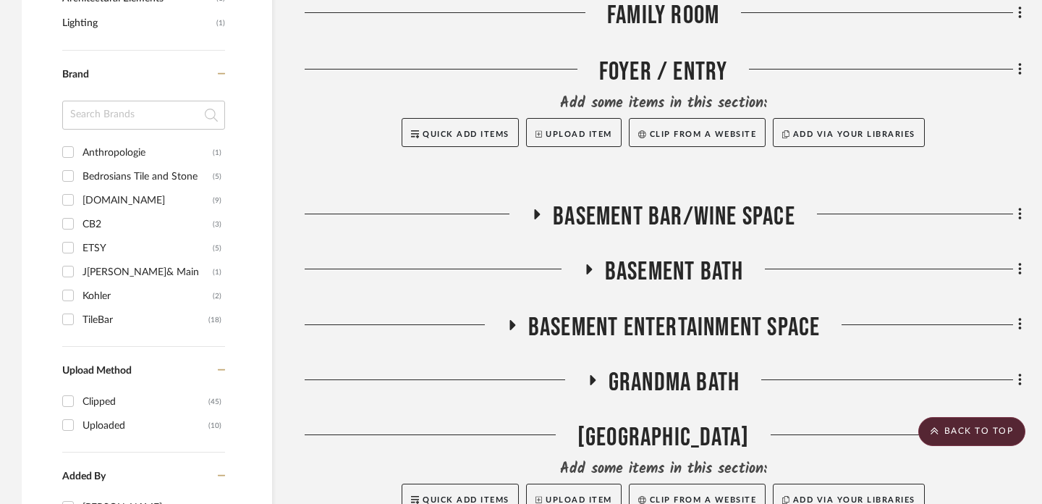
click at [589, 269] on icon at bounding box center [589, 269] width 6 height 10
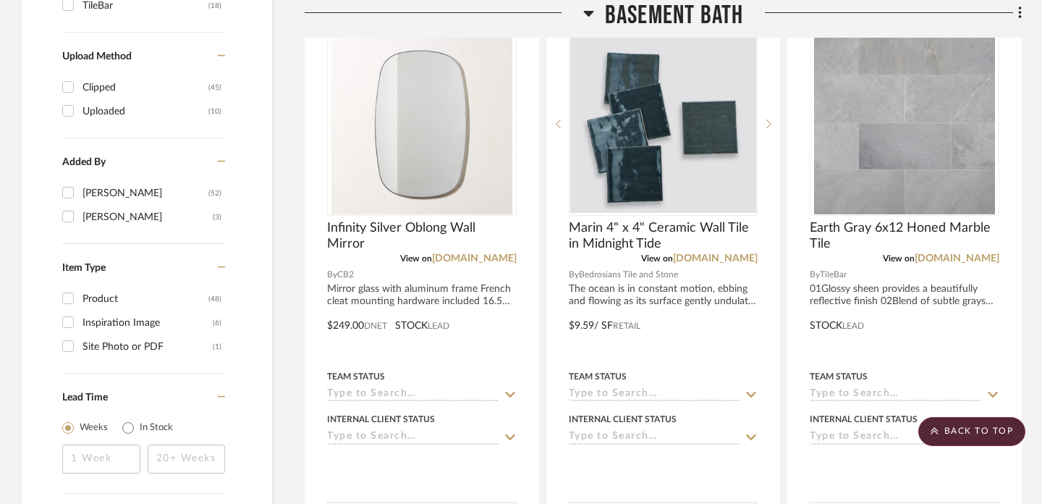
scroll to position [1309, 0]
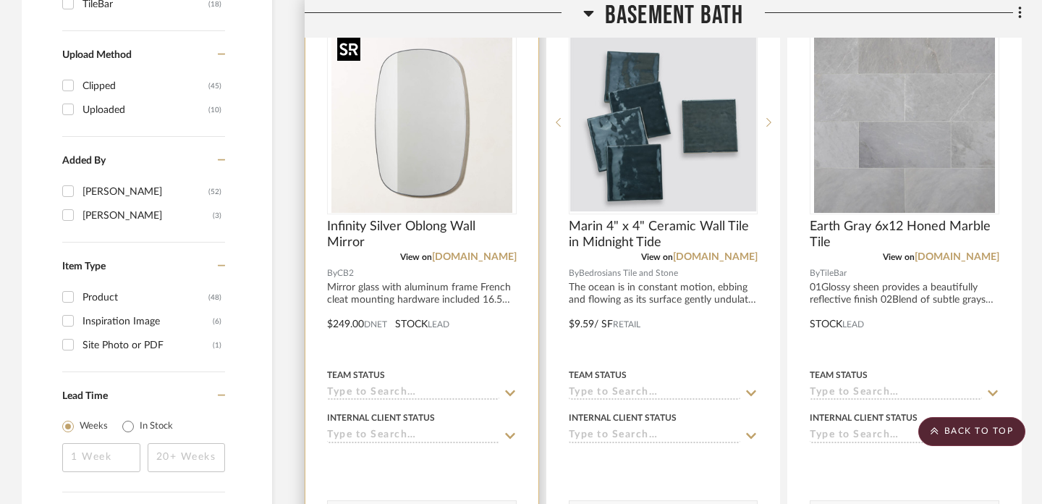
click at [442, 170] on img "0" at bounding box center [421, 122] width 181 height 181
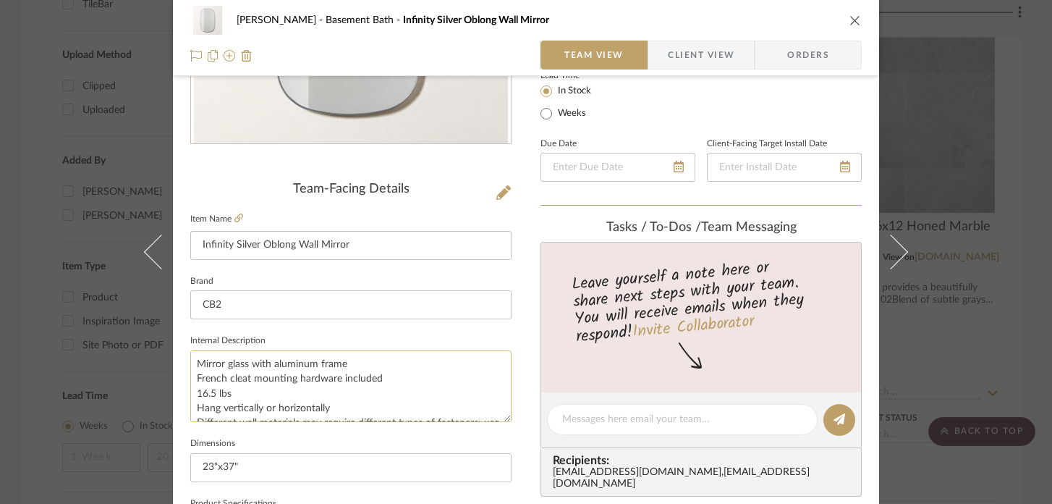
scroll to position [73, 0]
click at [235, 221] on icon at bounding box center [239, 218] width 9 height 9
click at [1031, 226] on div "[PERSON_NAME] Basement Bath Infinity Silver Oblong Wall Mirror Team View Client…" at bounding box center [526, 252] width 1052 height 504
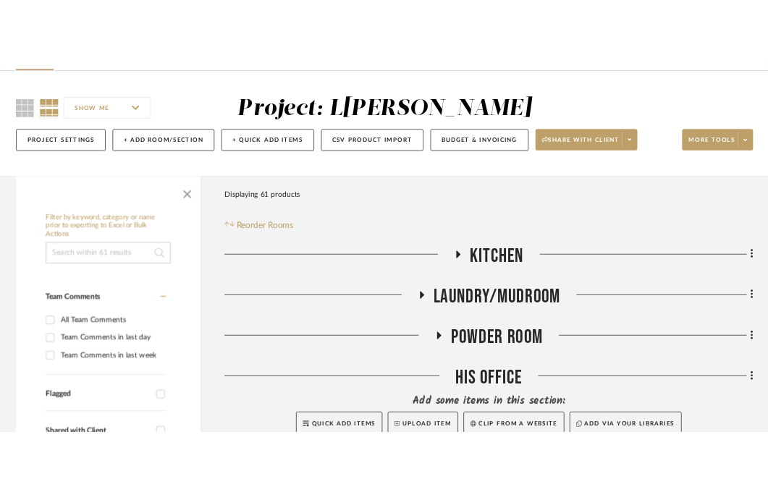
scroll to position [153, 0]
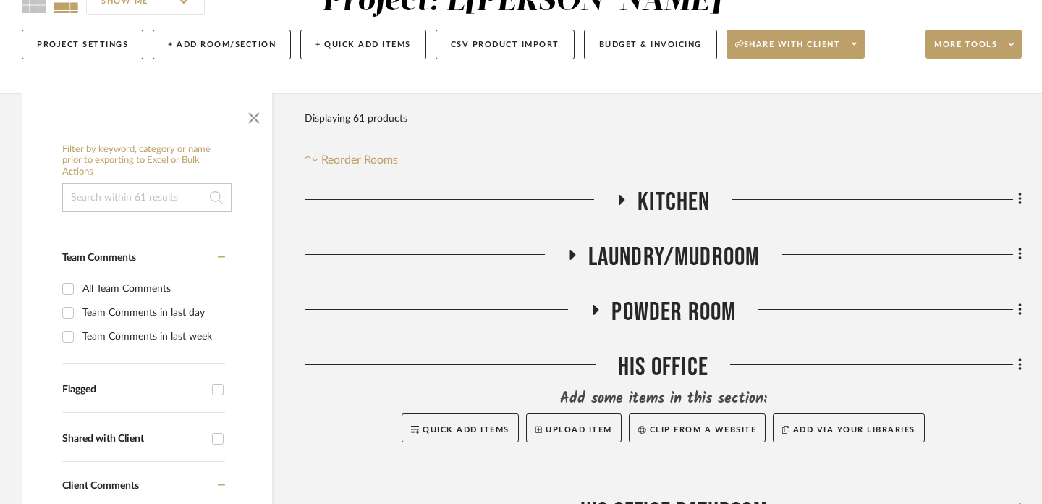
click at [156, 188] on input at bounding box center [146, 197] width 169 height 29
type input "l[PERSON_NAME]"
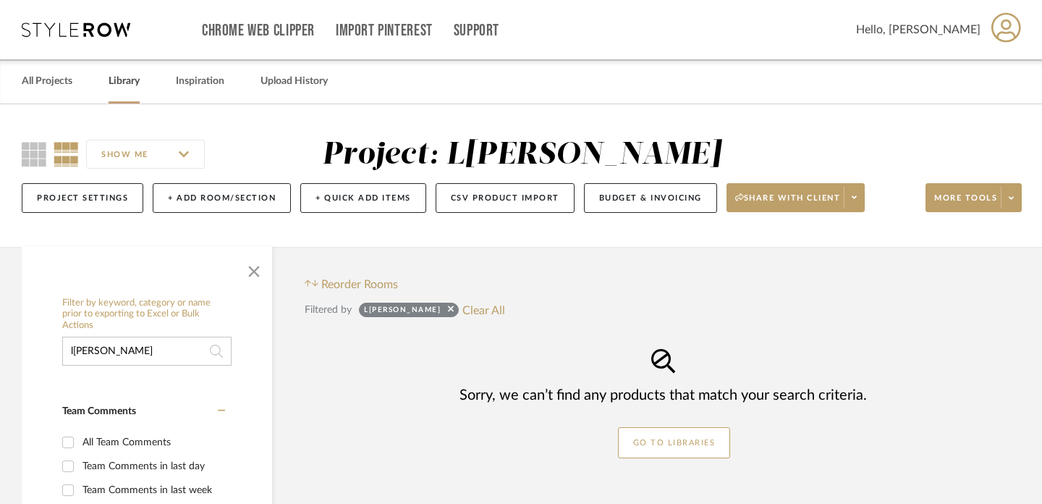
click at [128, 83] on link "Library" at bounding box center [124, 82] width 31 height 20
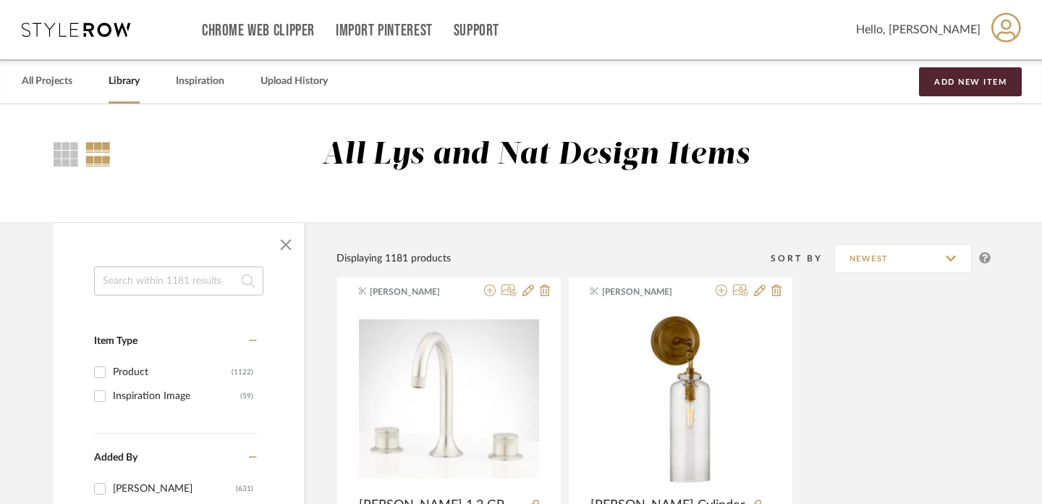
click at [486, 159] on div "All Lys and Nat Design Items" at bounding box center [536, 155] width 428 height 37
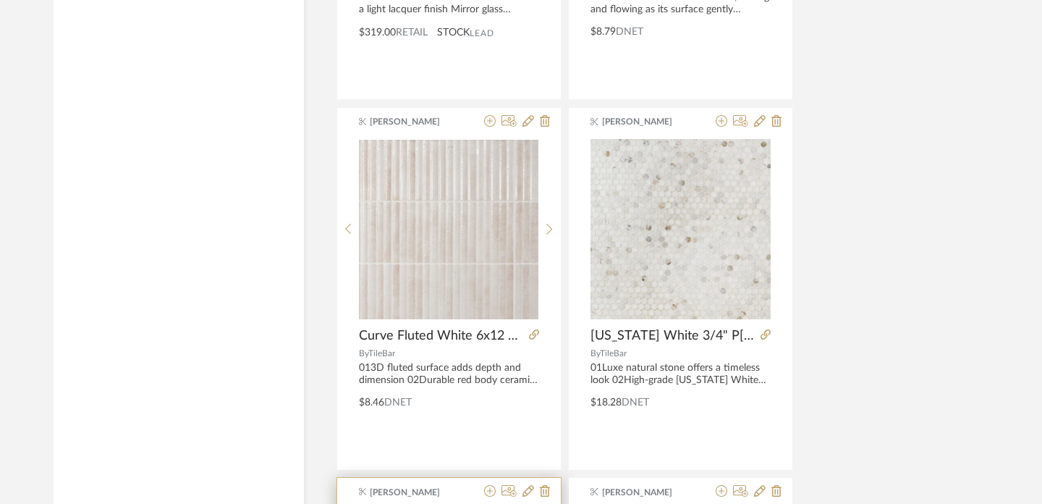
scroll to position [2074, 0]
